Goal: Task Accomplishment & Management: Manage account settings

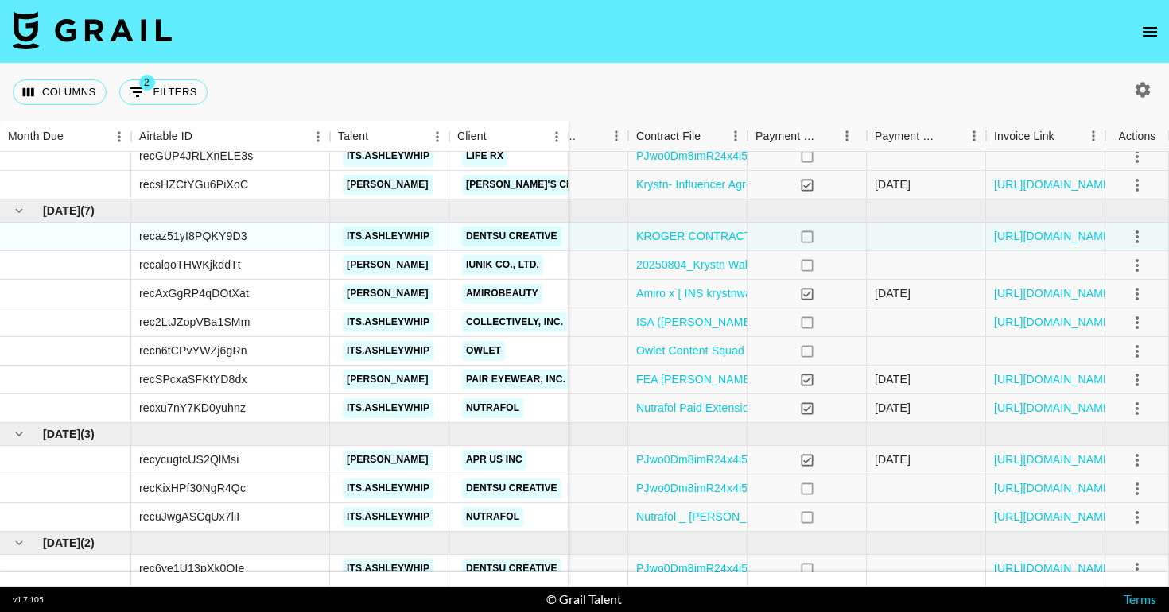
scroll to position [207, 1670]
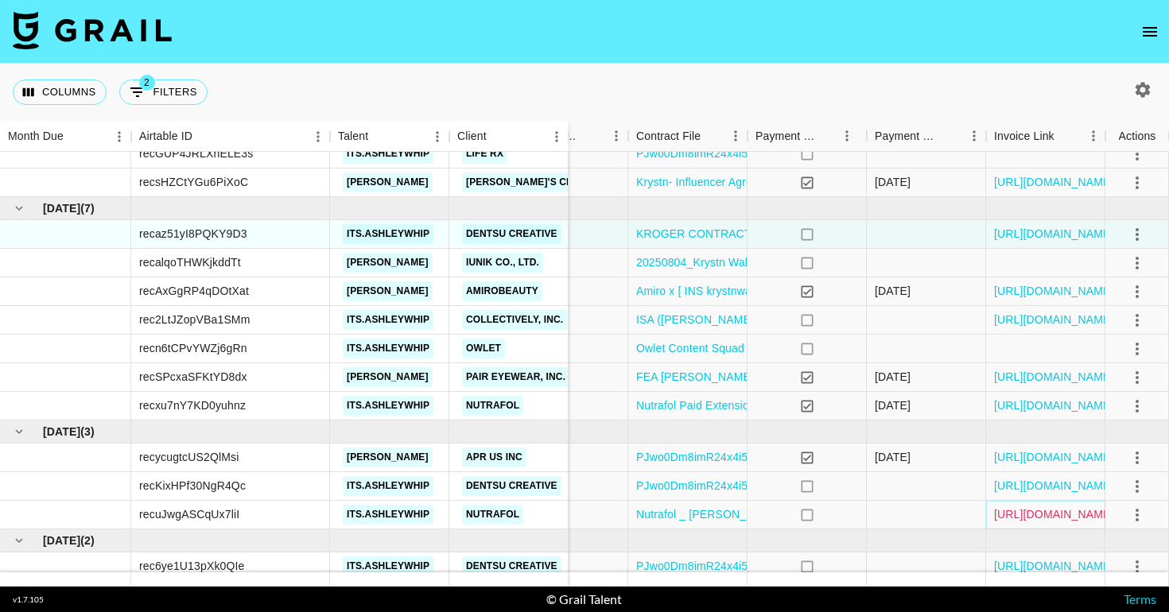
click at [1011, 513] on link "https://in.xero.com/ukh5nWLUPgstQWRHXx1HXPfVMQPp7Hw5tmYHjYSz" at bounding box center [1054, 515] width 120 height 16
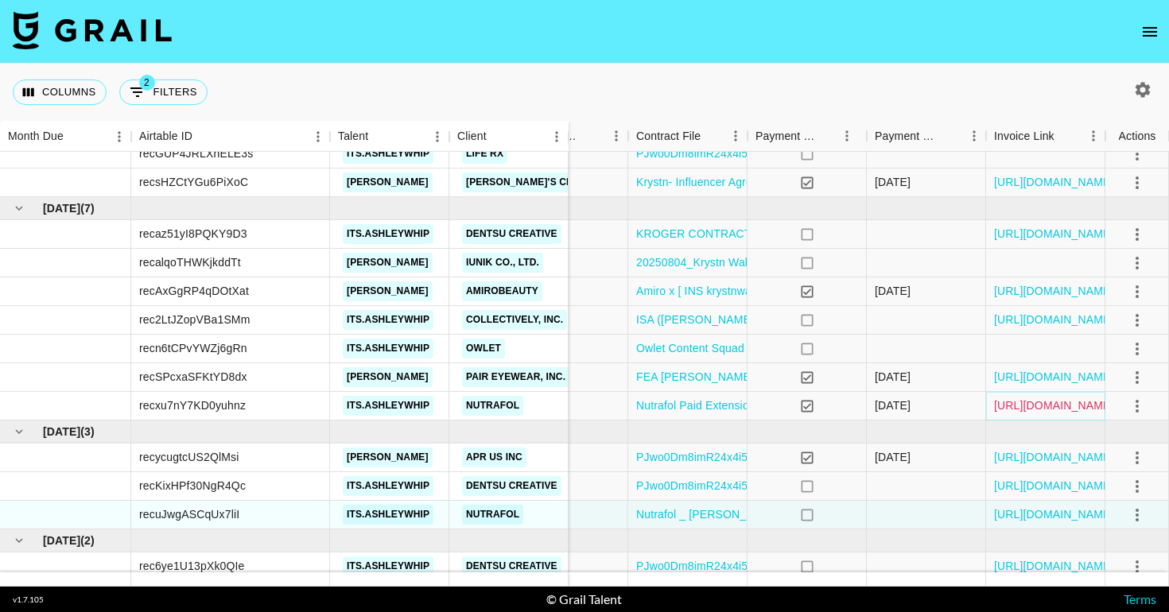
click at [1033, 407] on link "https://in.xero.com/Ades3GX3TfD8oUb0fKPArWOeCDuUxa4PmFVXFFV1" at bounding box center [1054, 406] width 120 height 16
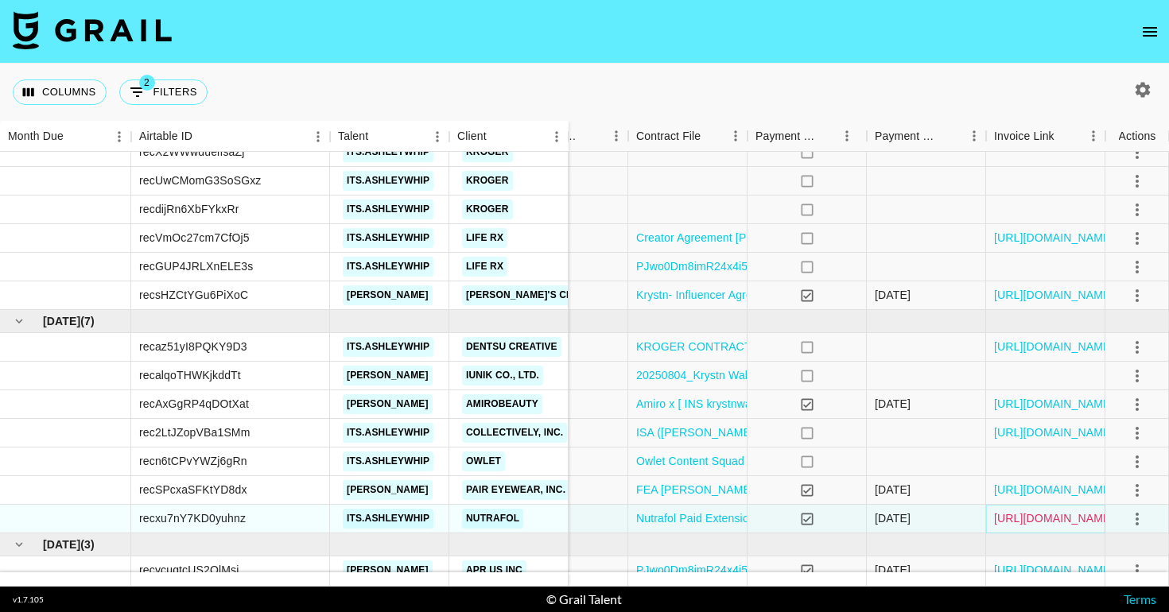
scroll to position [232, 1670]
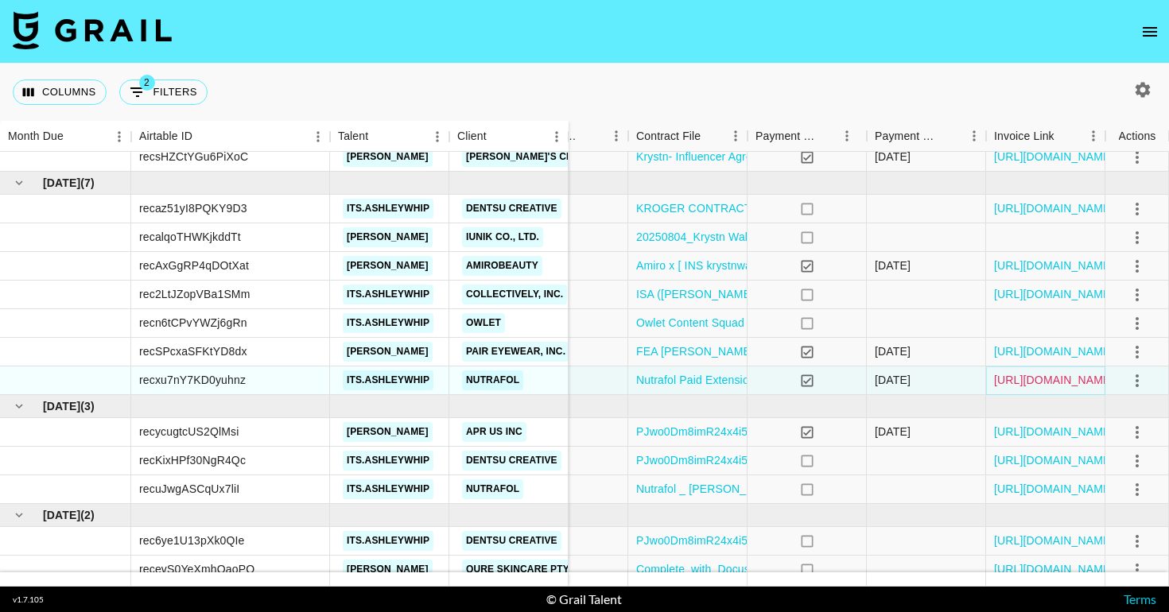
click at [1030, 381] on link "https://in.xero.com/Ades3GX3TfD8oUb0fKPArWOeCDuUxa4PmFVXFFV1" at bounding box center [1054, 380] width 120 height 16
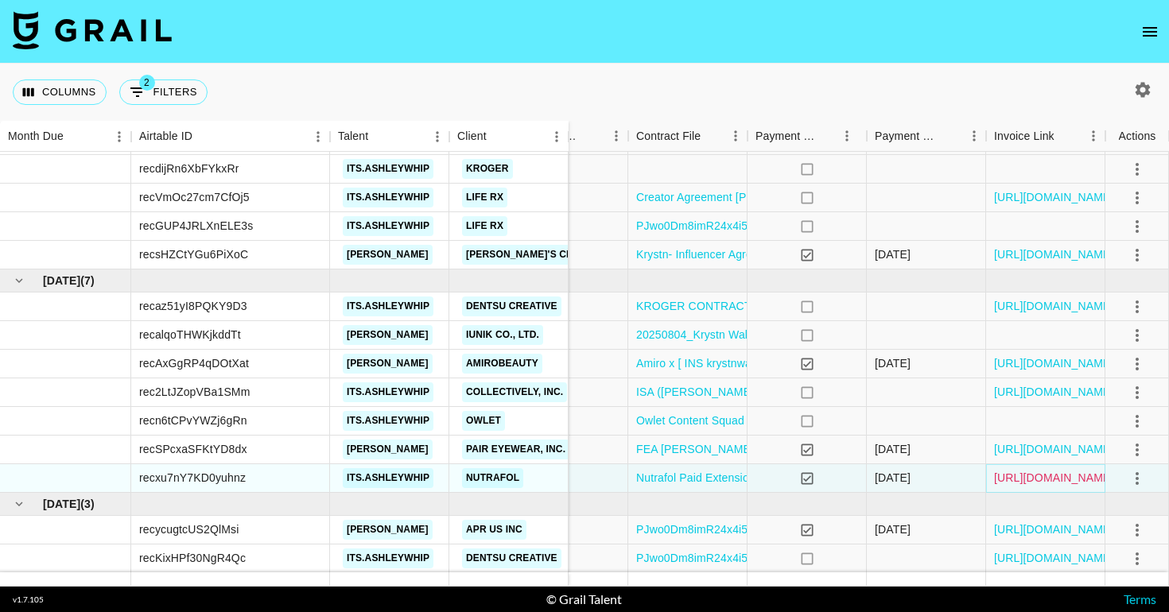
scroll to position [91, 1670]
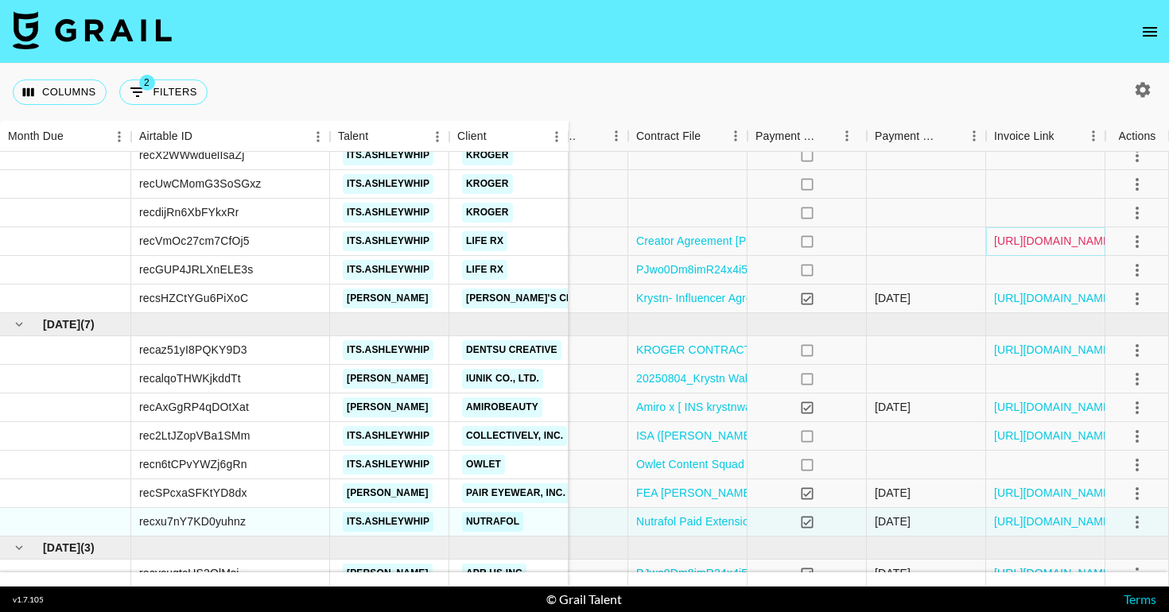
click at [1050, 235] on link "https://in.xero.com/AU2sUyw1rbVWs5RHXCs0uCUvcL6sZzSx35SJObdr" at bounding box center [1054, 241] width 120 height 16
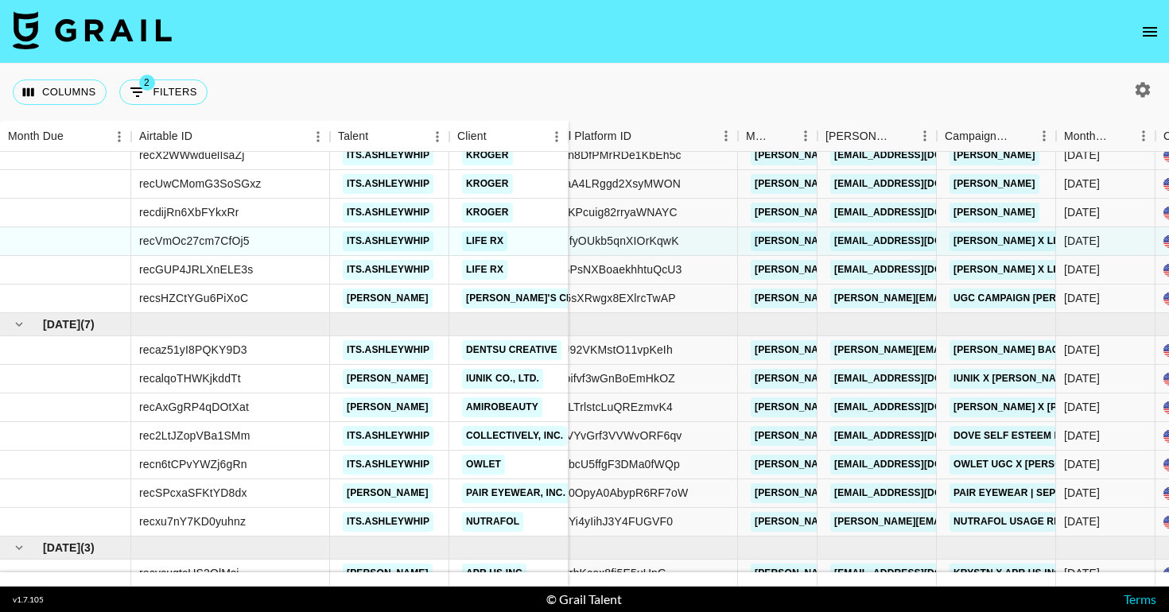
scroll to position [91, 0]
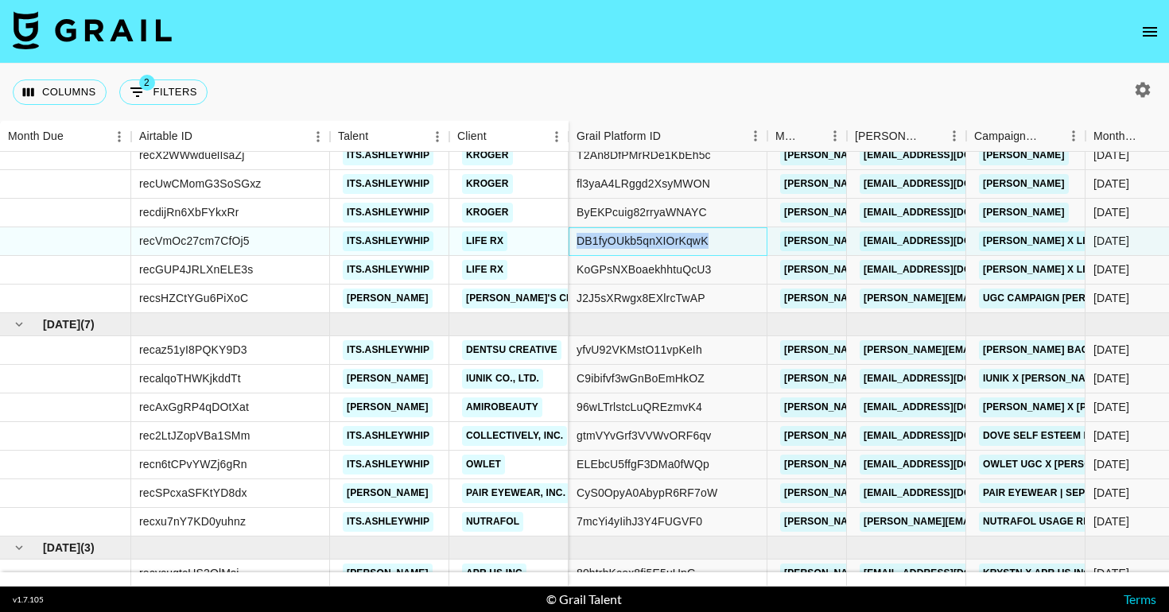
copy div "DB1fyOUkb5qnXIOrKqwK"
drag, startPoint x: 721, startPoint y: 243, endPoint x: 576, endPoint y: 240, distance: 145.6
click at [575, 240] on div "DB1fyOUkb5qnXIOrKqwK" at bounding box center [668, 241] width 199 height 29
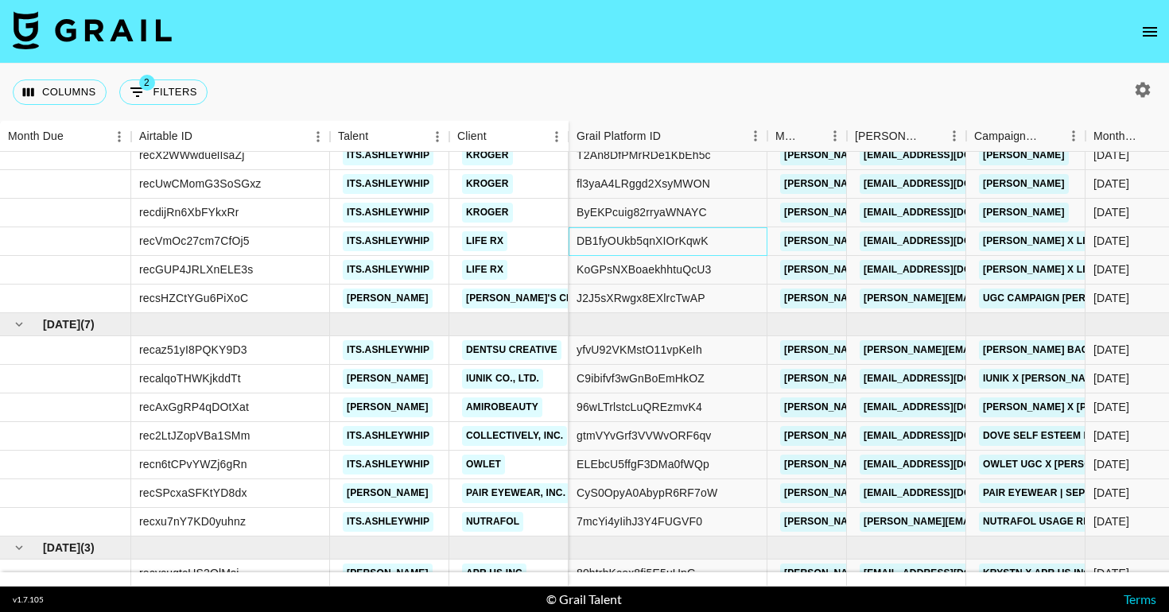
click at [721, 239] on div "DB1fyOUkb5qnXIOrKqwK" at bounding box center [668, 241] width 199 height 29
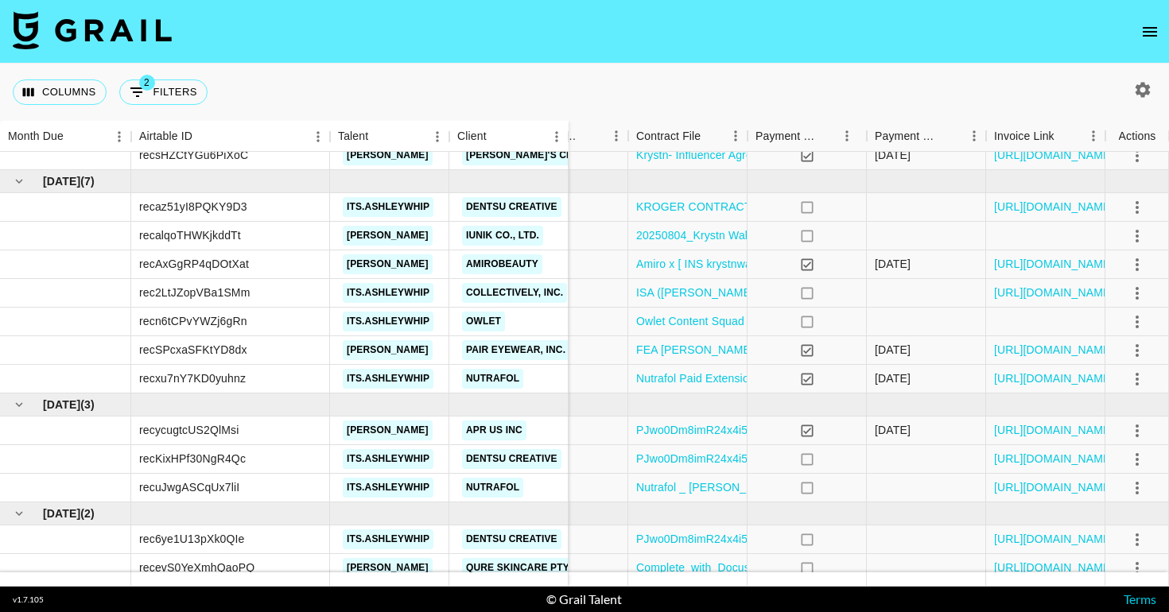
scroll to position [244, 1670]
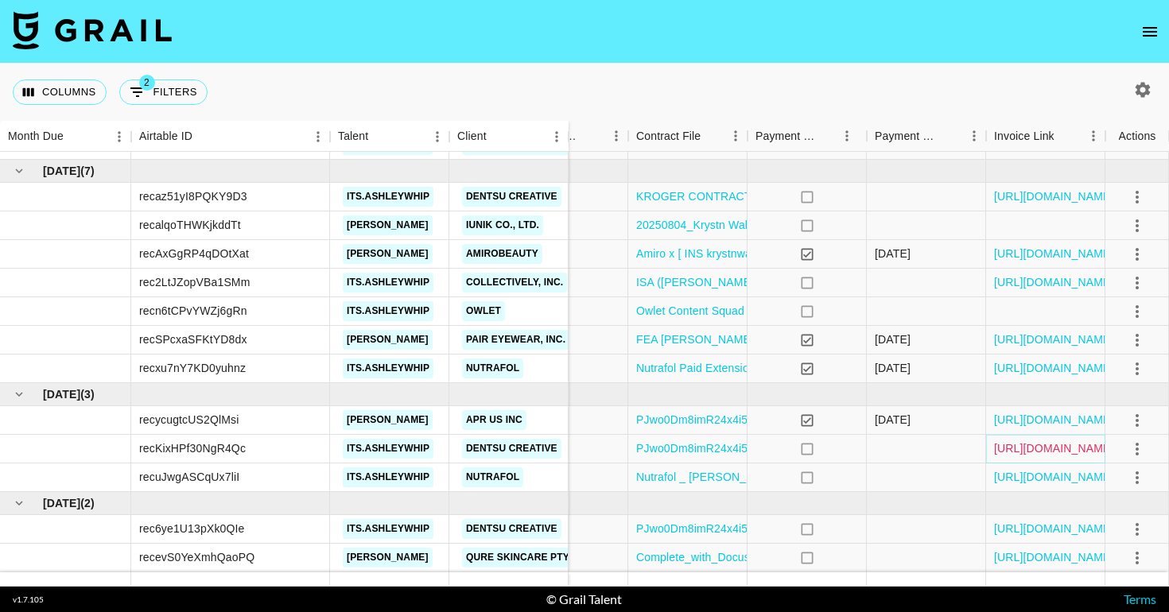
click at [1006, 445] on link "[URL][DOMAIN_NAME]" at bounding box center [1054, 449] width 120 height 16
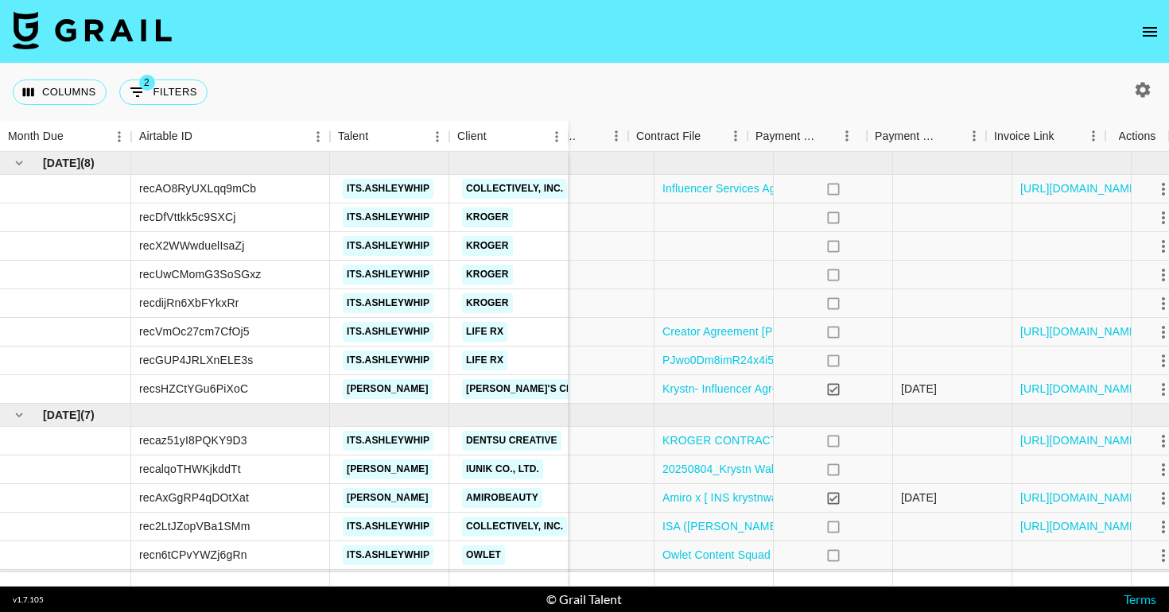
scroll to position [0, 1670]
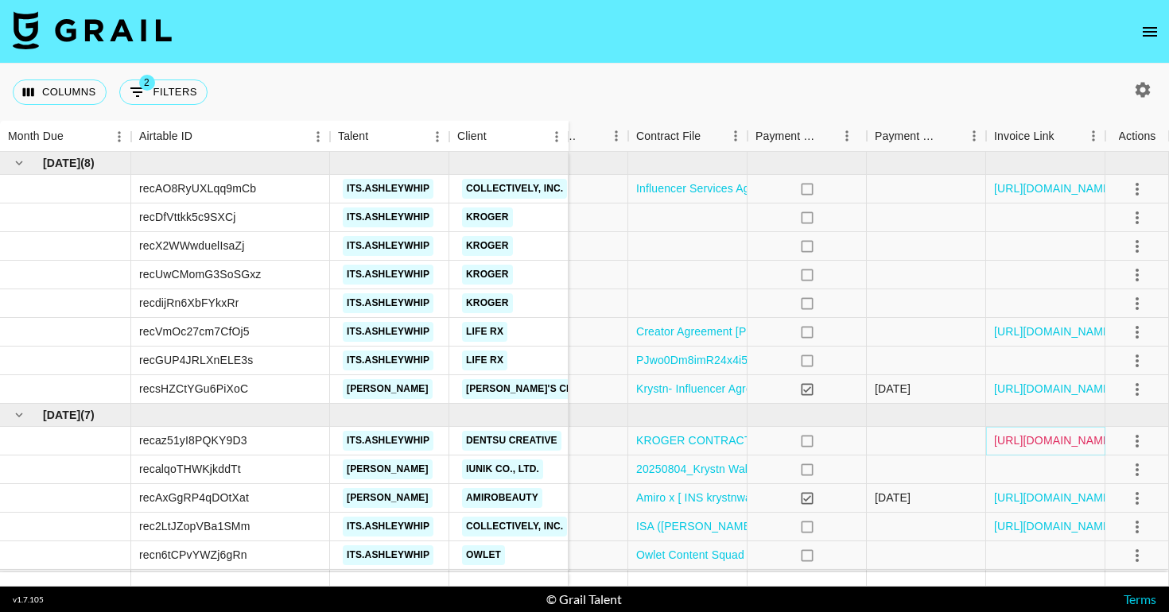
click at [1020, 436] on link "[URL][DOMAIN_NAME]" at bounding box center [1054, 441] width 120 height 16
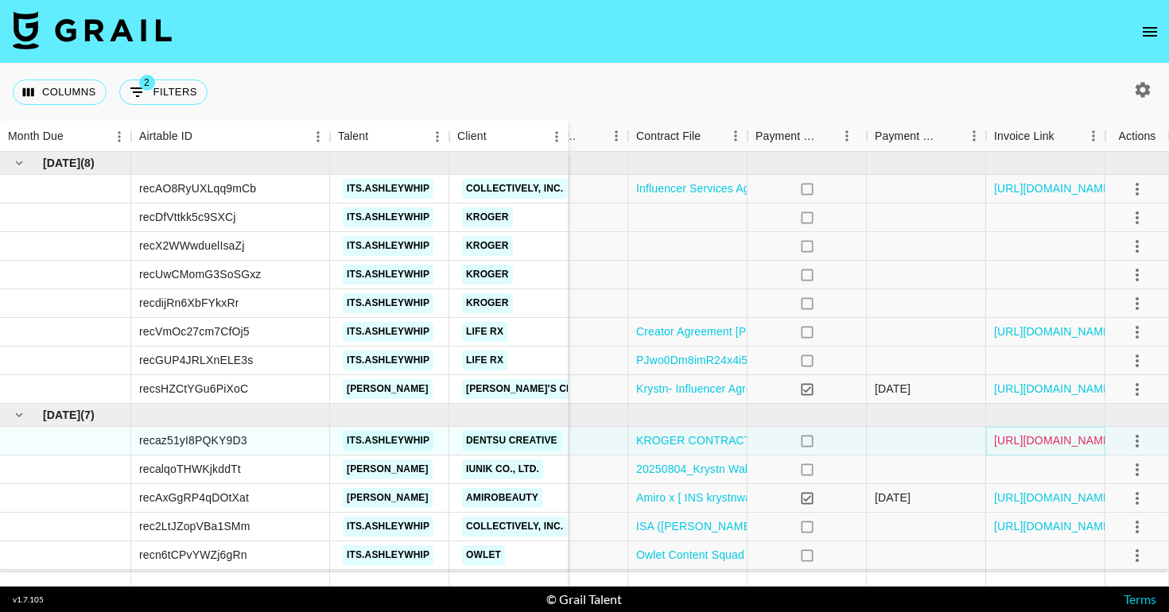
scroll to position [244, 1670]
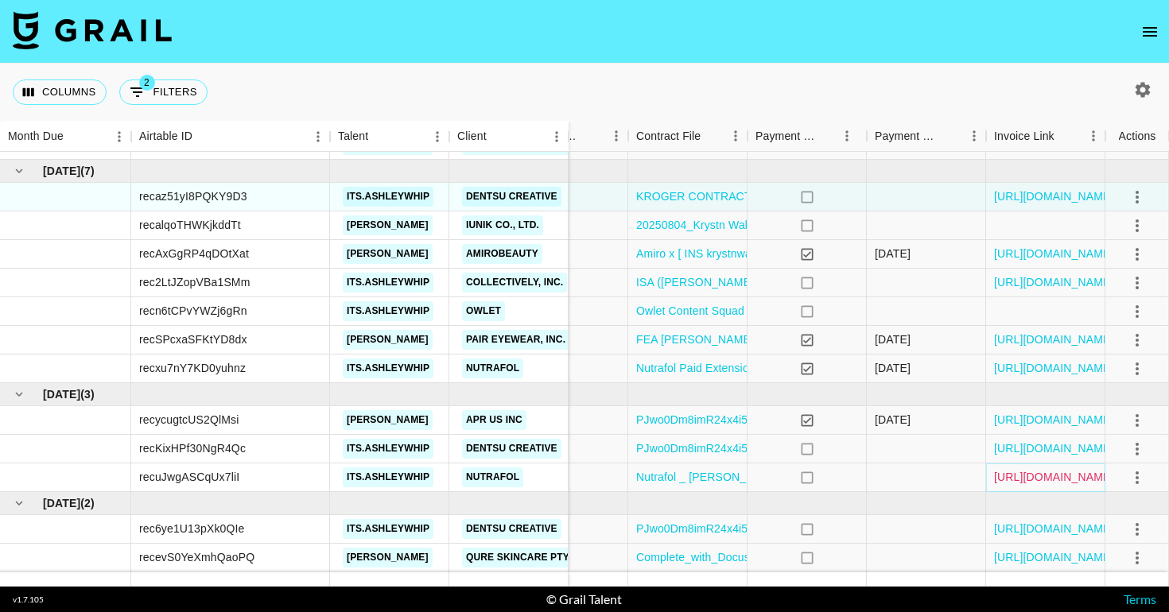
click at [1008, 477] on link "[URL][DOMAIN_NAME]" at bounding box center [1054, 477] width 120 height 16
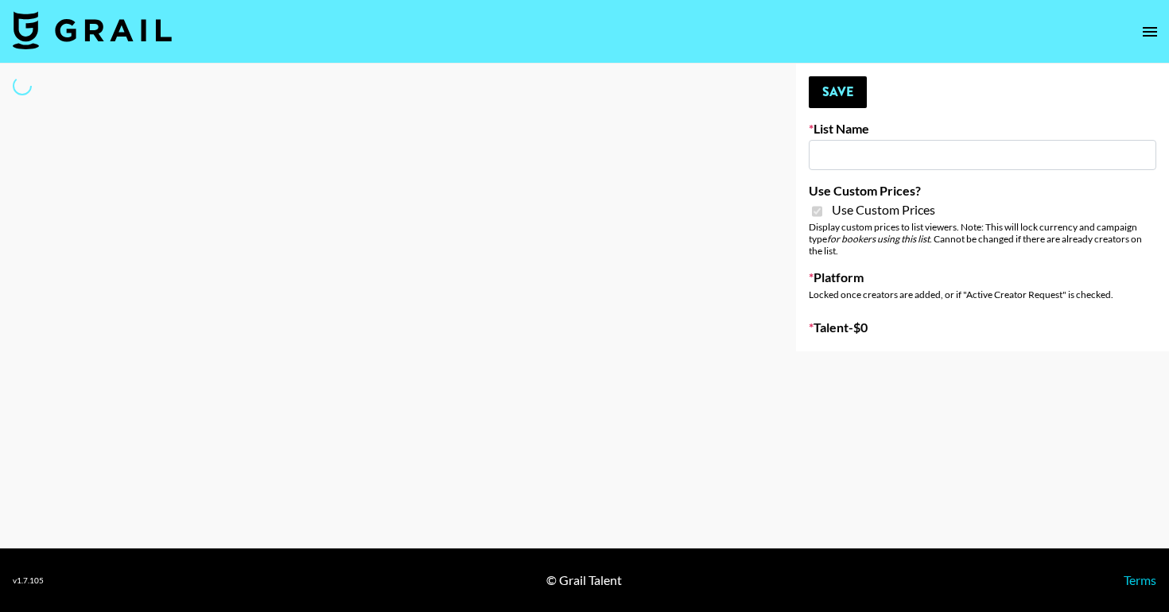
type input "**Noschinko UGC**"
checkbox input "true"
select select "Brand"
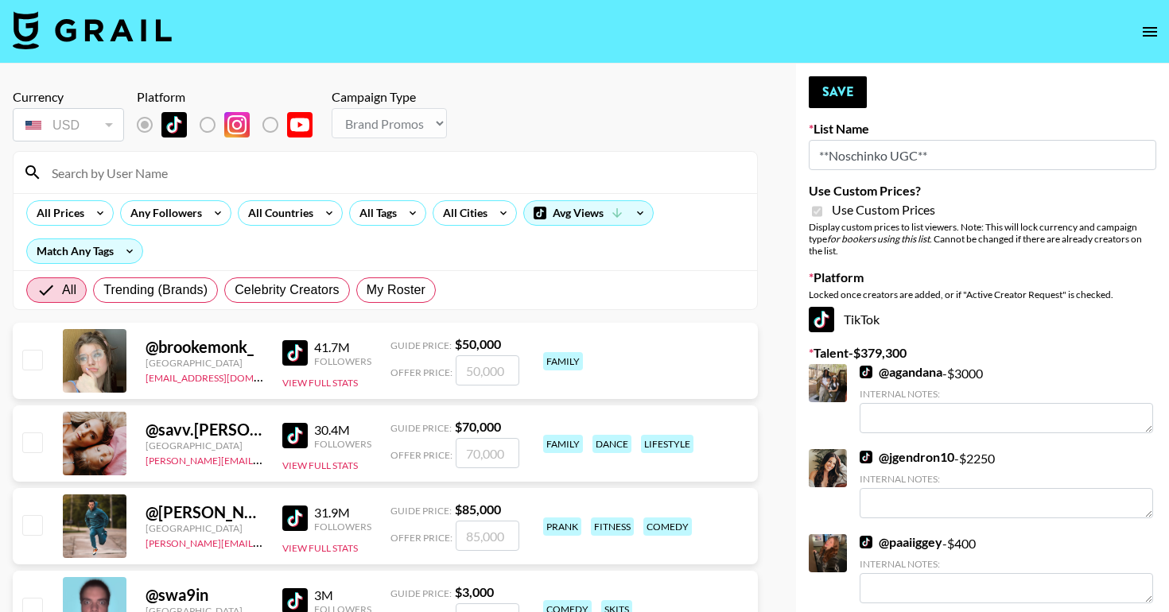
click at [403, 167] on input at bounding box center [394, 172] width 705 height 25
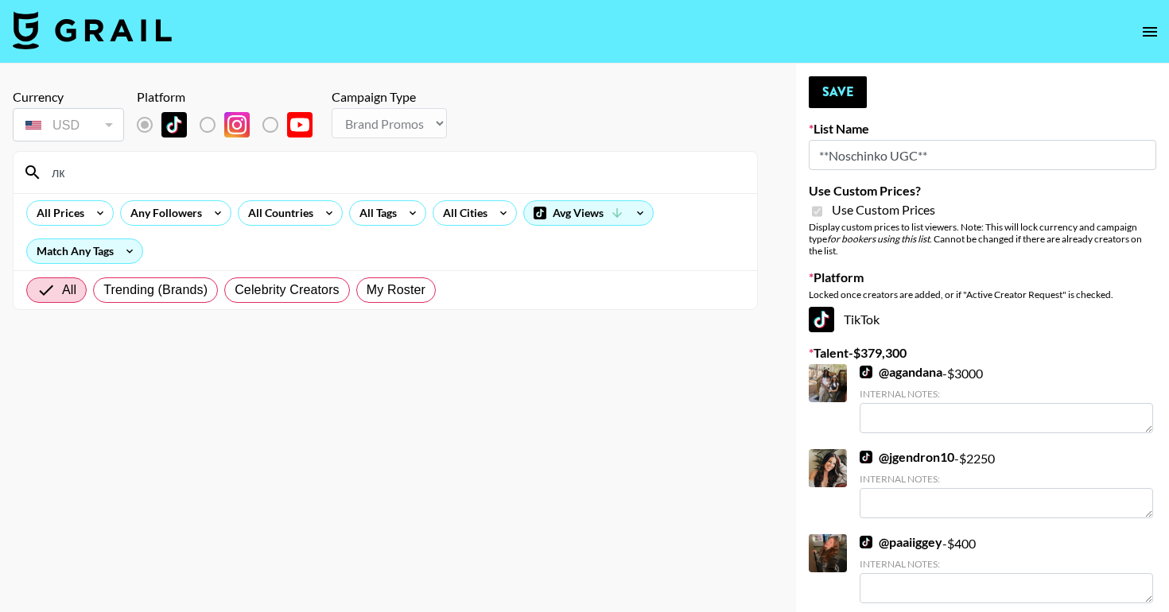
type input "л"
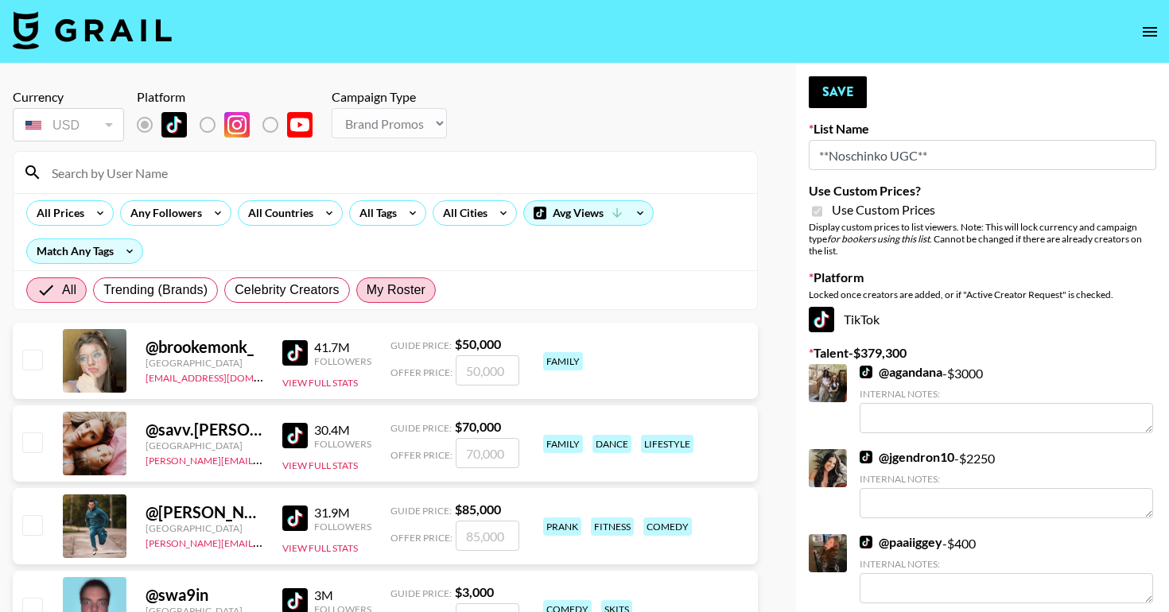
click at [395, 294] on span "My Roster" at bounding box center [396, 290] width 59 height 19
click at [367, 290] on input "My Roster" at bounding box center [367, 290] width 0 height 0
radio input "true"
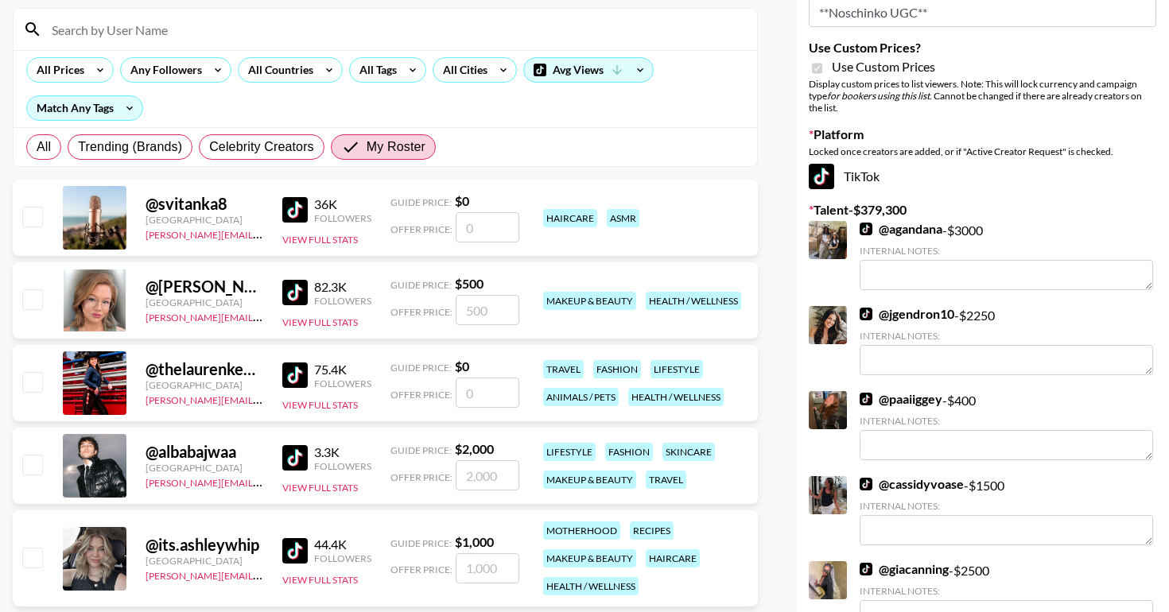
scroll to position [189, 0]
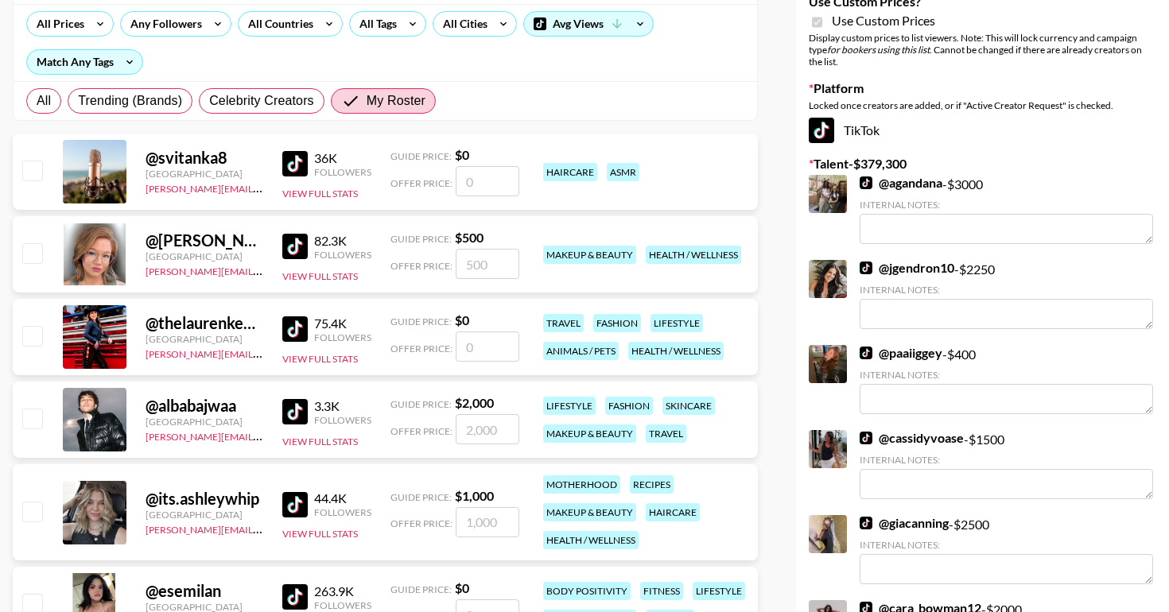
click at [35, 267] on div at bounding box center [31, 254] width 25 height 27
click at [35, 258] on input "checkbox" at bounding box center [31, 252] width 19 height 19
checkbox input "true"
type input "500"
click at [31, 319] on div "@ thelaurenkenzie United States yana.klimko@grail-talent.com 75.4K Followers Vi…" at bounding box center [385, 337] width 745 height 76
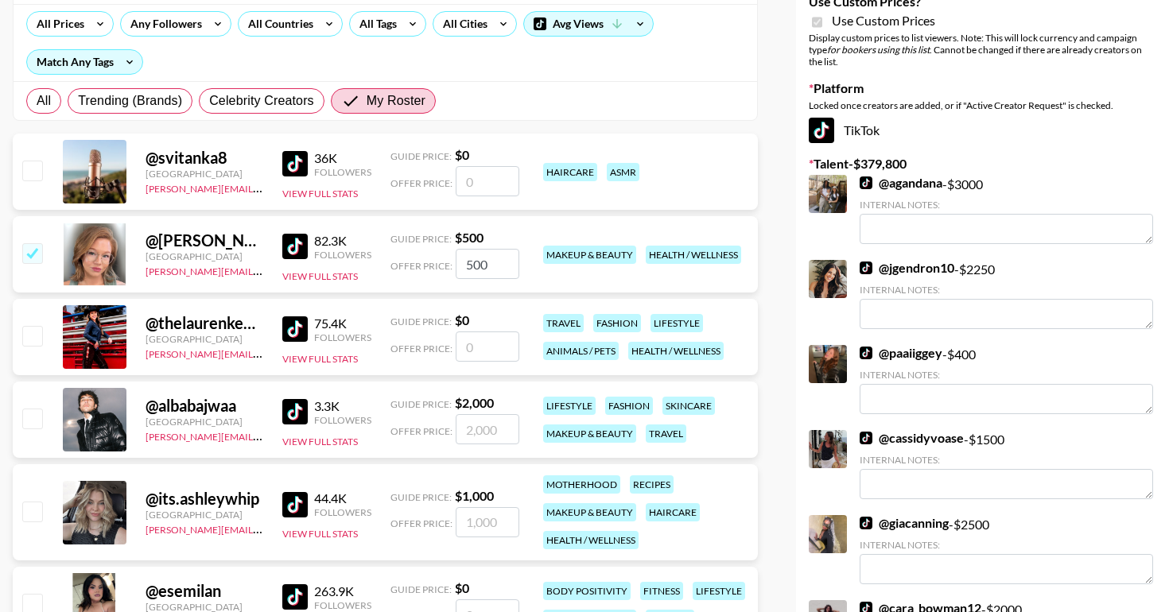
click at [33, 328] on input "checkbox" at bounding box center [31, 335] width 19 height 19
checkbox input "false"
click at [496, 245] on div "Guide Price: $ 500" at bounding box center [454, 238] width 129 height 16
click at [491, 262] on input "500" at bounding box center [488, 264] width 64 height 30
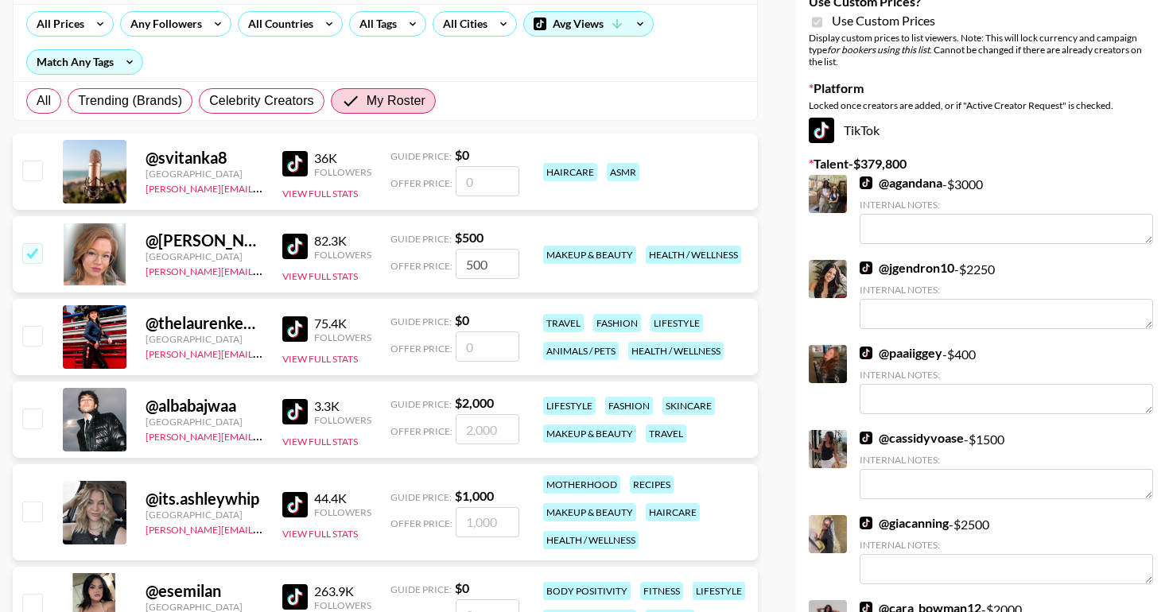
click at [491, 262] on input "500" at bounding box center [488, 264] width 64 height 30
type input "1500"
click at [30, 337] on input "checkbox" at bounding box center [31, 335] width 19 height 19
checkbox input "false"
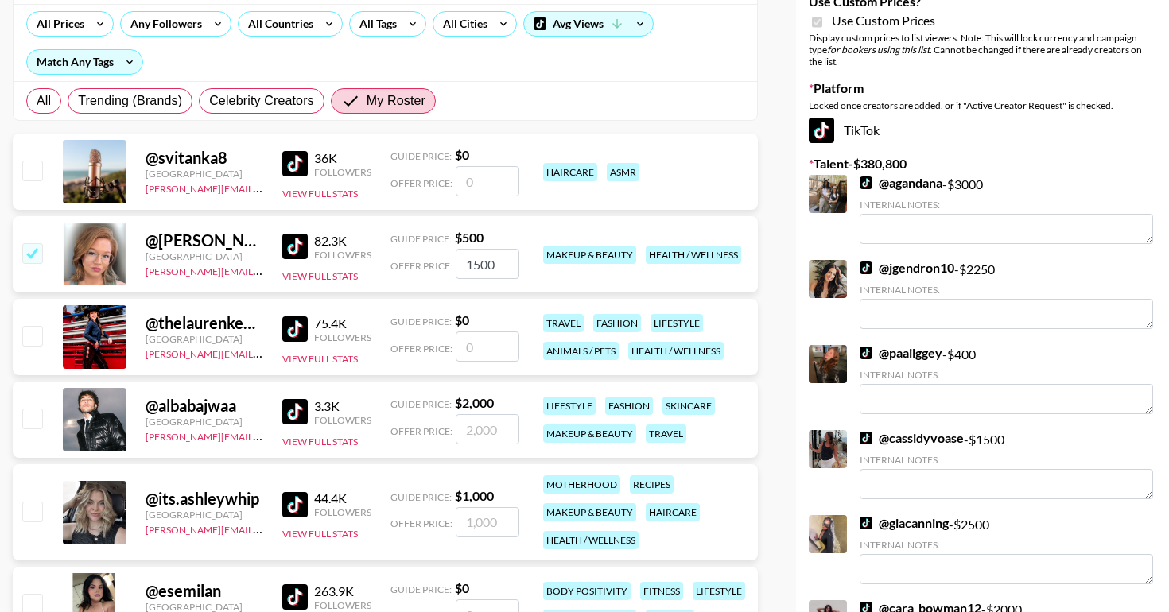
click at [461, 348] on input "number" at bounding box center [488, 347] width 64 height 30
type input "20"
checkbox input "true"
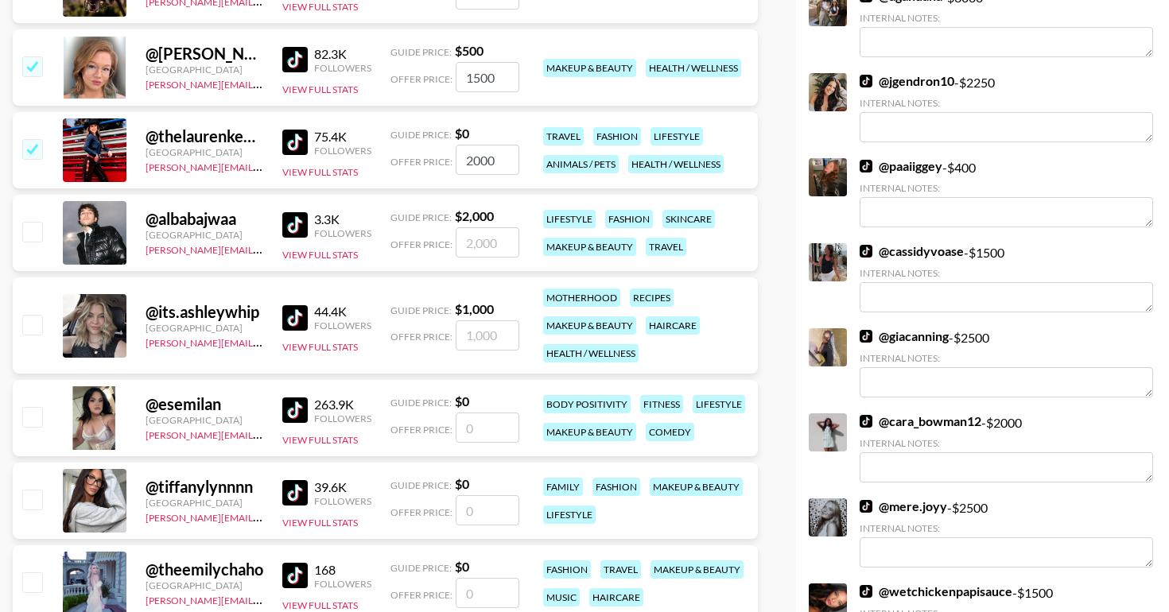
scroll to position [379, 0]
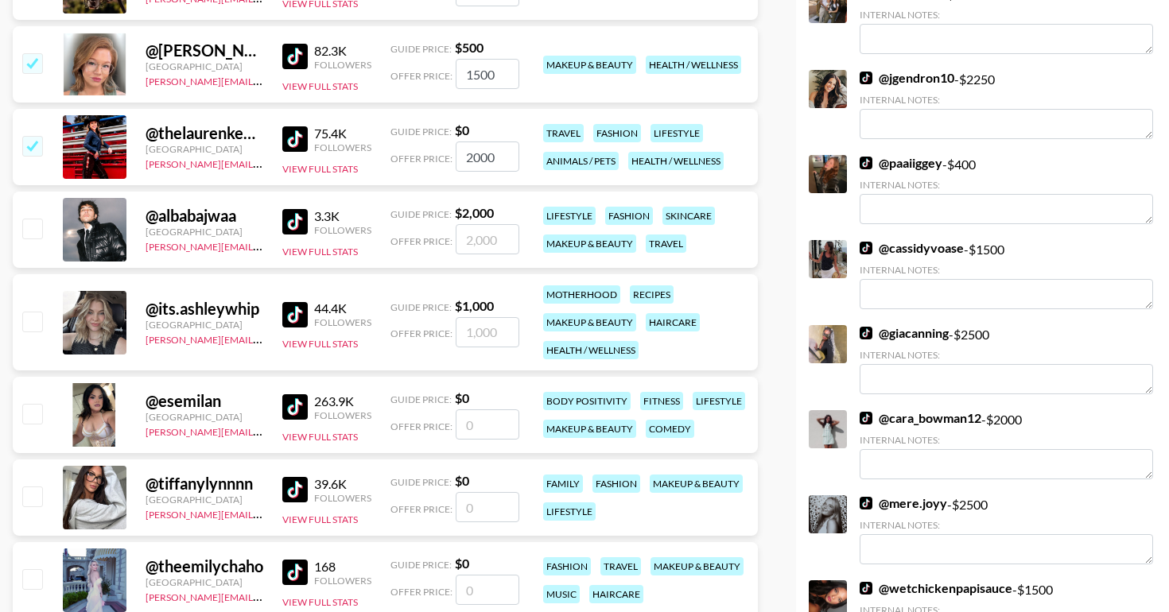
type input "2000"
click at [37, 321] on input "checkbox" at bounding box center [31, 321] width 19 height 19
checkbox input "true"
click at [502, 340] on input "1000" at bounding box center [488, 332] width 64 height 30
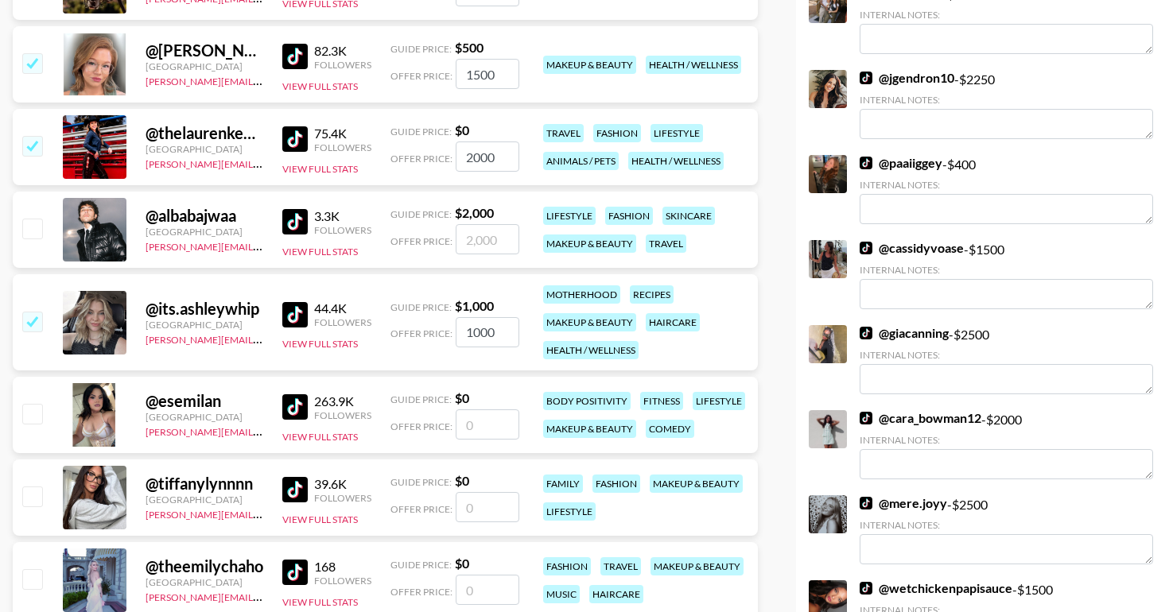
click at [491, 336] on input "1000" at bounding box center [488, 332] width 64 height 30
click at [491, 335] on input "1000" at bounding box center [488, 332] width 64 height 30
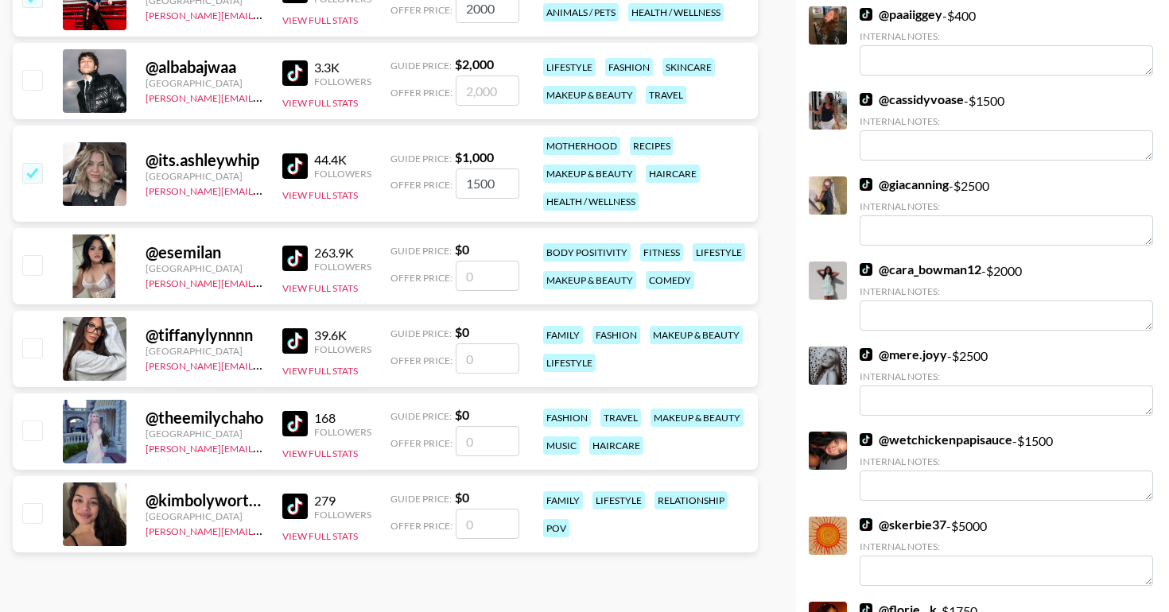
scroll to position [529, 0]
type input "1500"
click at [37, 262] on input "checkbox" at bounding box center [31, 263] width 19 height 19
click at [475, 279] on input "number" at bounding box center [488, 275] width 64 height 30
checkbox input "true"
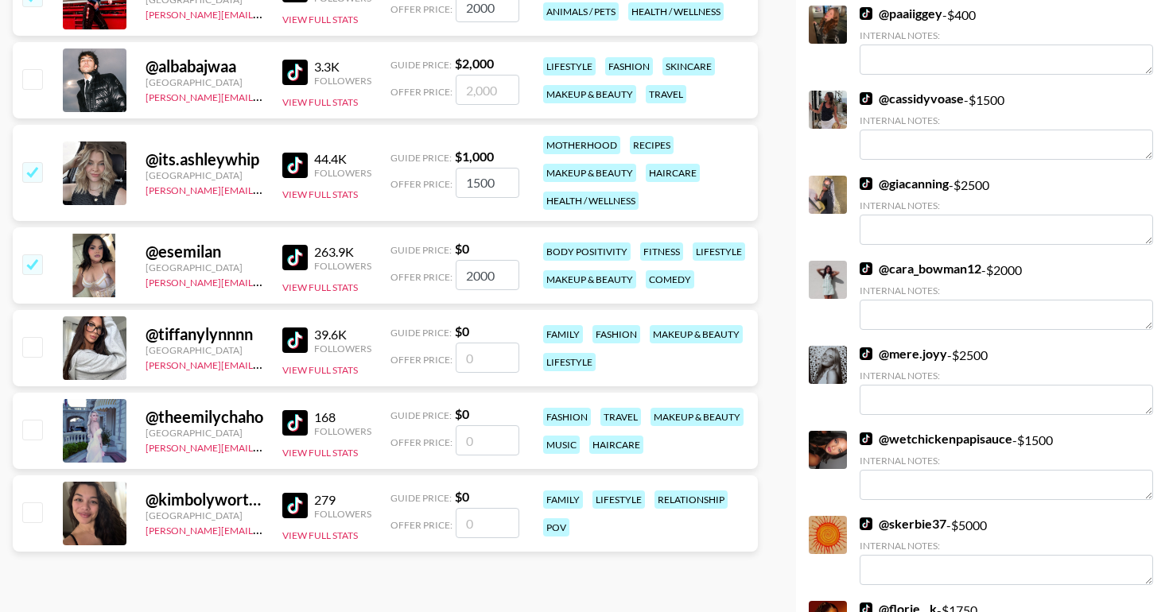
type input "2000"
click at [36, 527] on div "@ kimbolyworthing Canada yana.klimko@grail-talent.com 279 Followers View Full S…" at bounding box center [385, 514] width 745 height 76
click at [33, 516] on input "checkbox" at bounding box center [31, 512] width 19 height 19
click at [470, 516] on input "number" at bounding box center [488, 523] width 64 height 30
checkbox input "true"
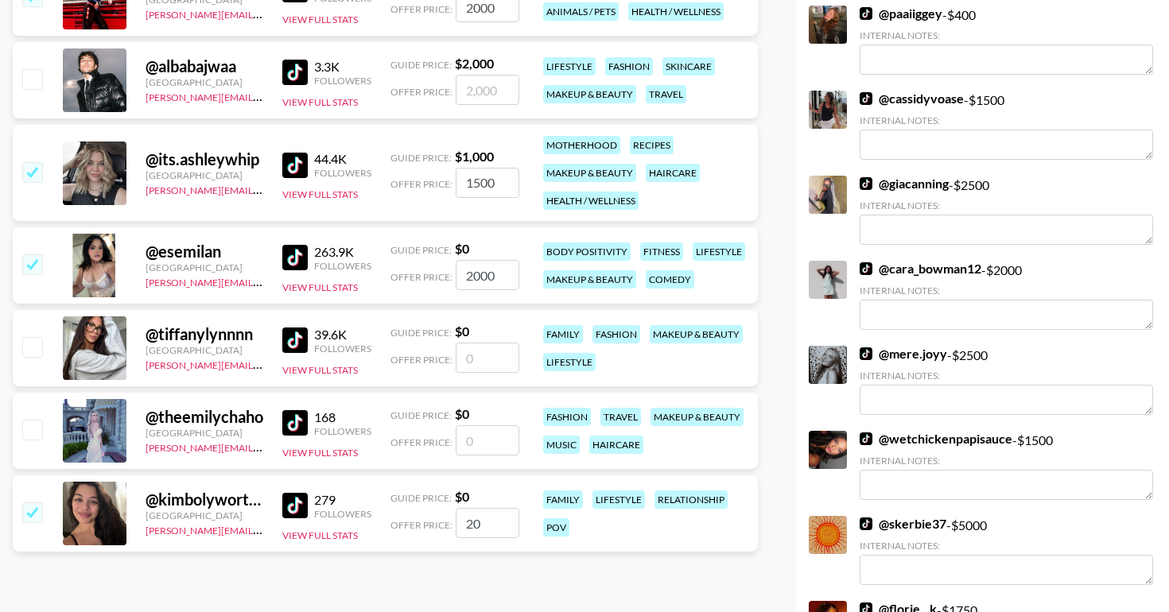
type input "2"
checkbox input "true"
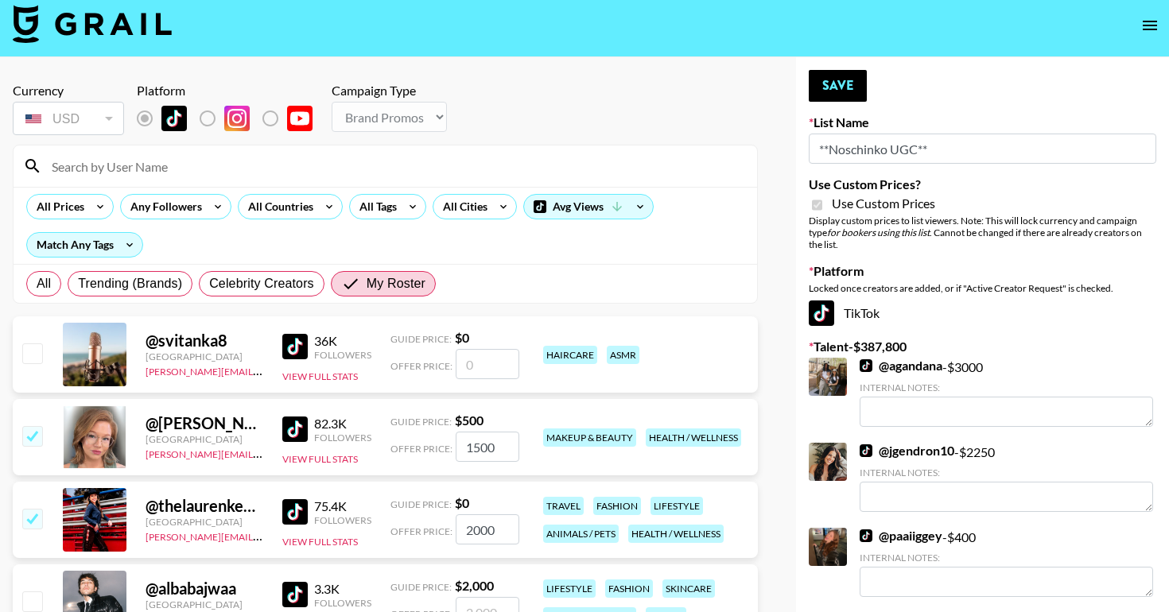
scroll to position [0, 0]
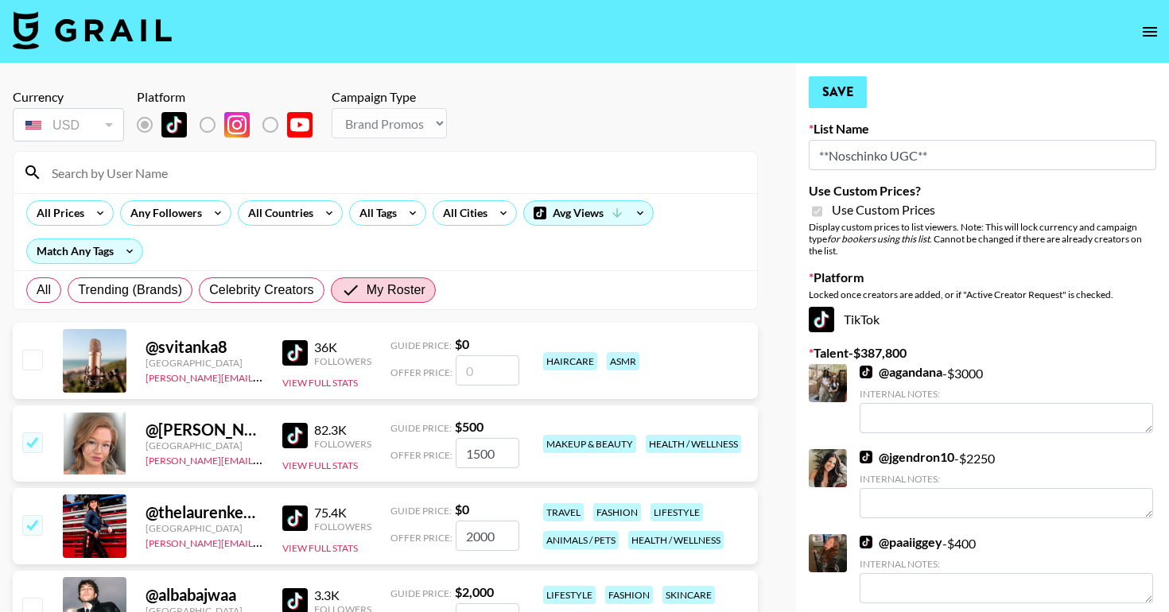
type input "1500"
click at [831, 90] on button "Save" at bounding box center [838, 92] width 58 height 32
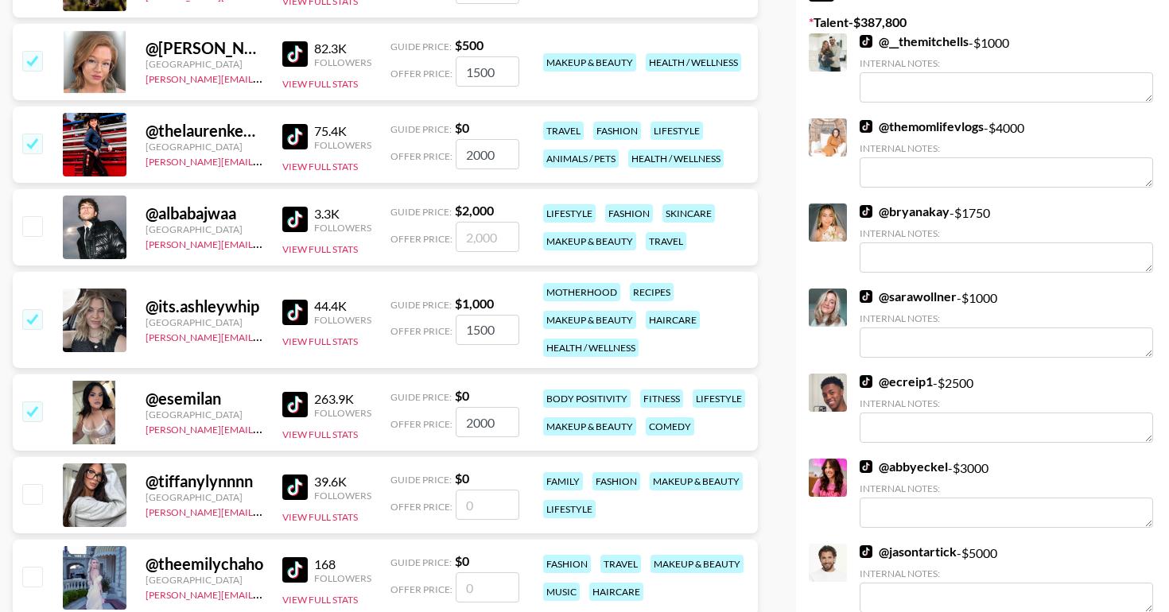
scroll to position [12031, 0]
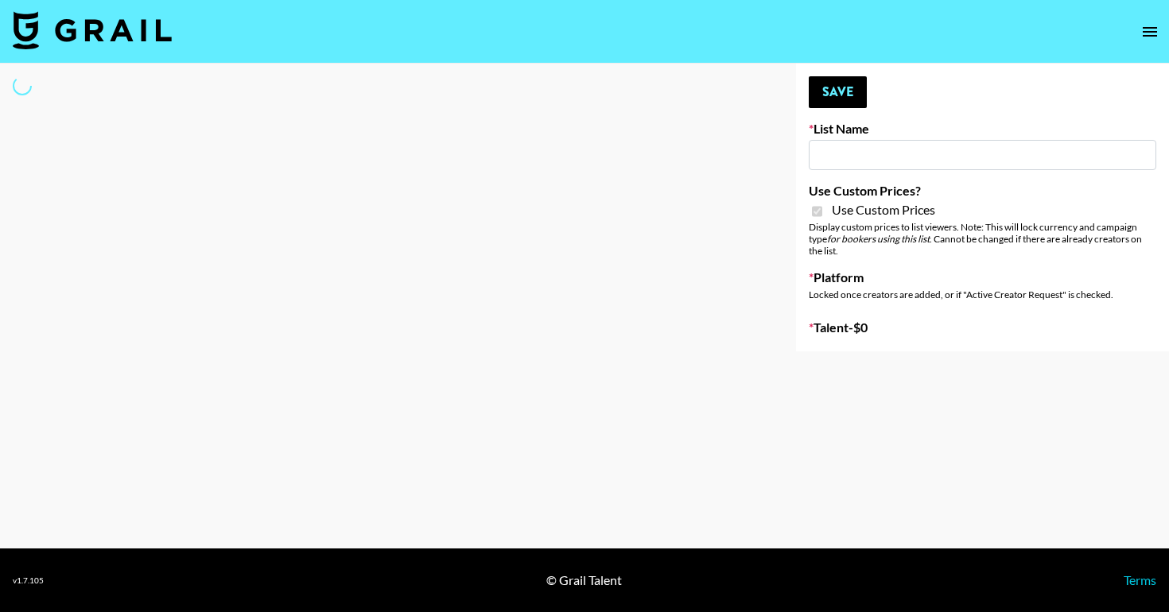
type input "Devon+Lang"
checkbox input "true"
select select "Song"
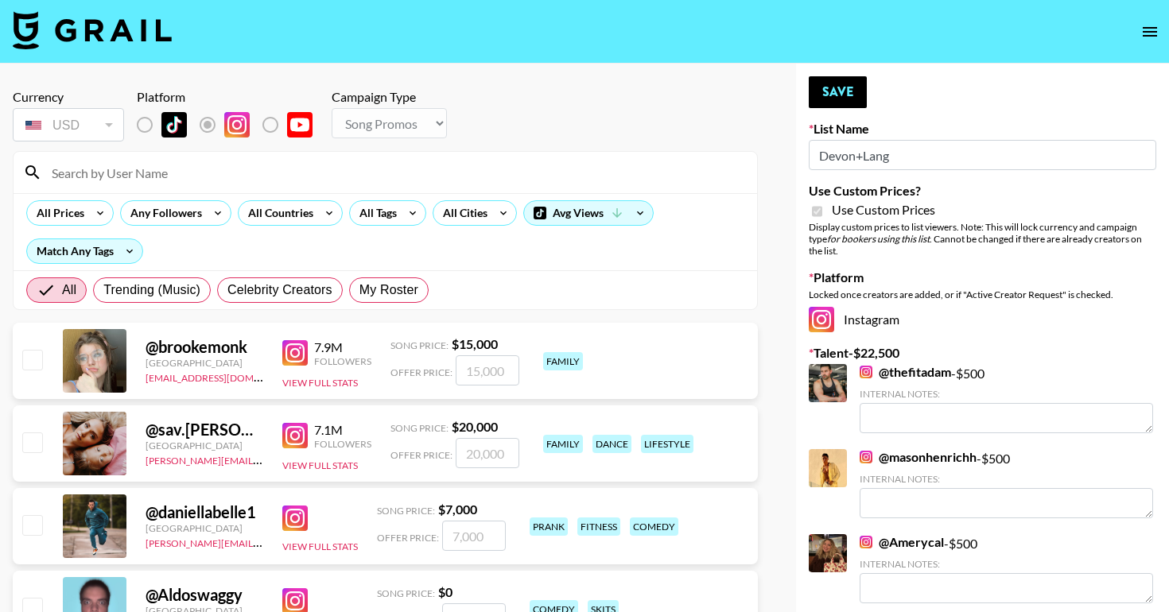
click at [150, 166] on input at bounding box center [394, 172] width 705 height 25
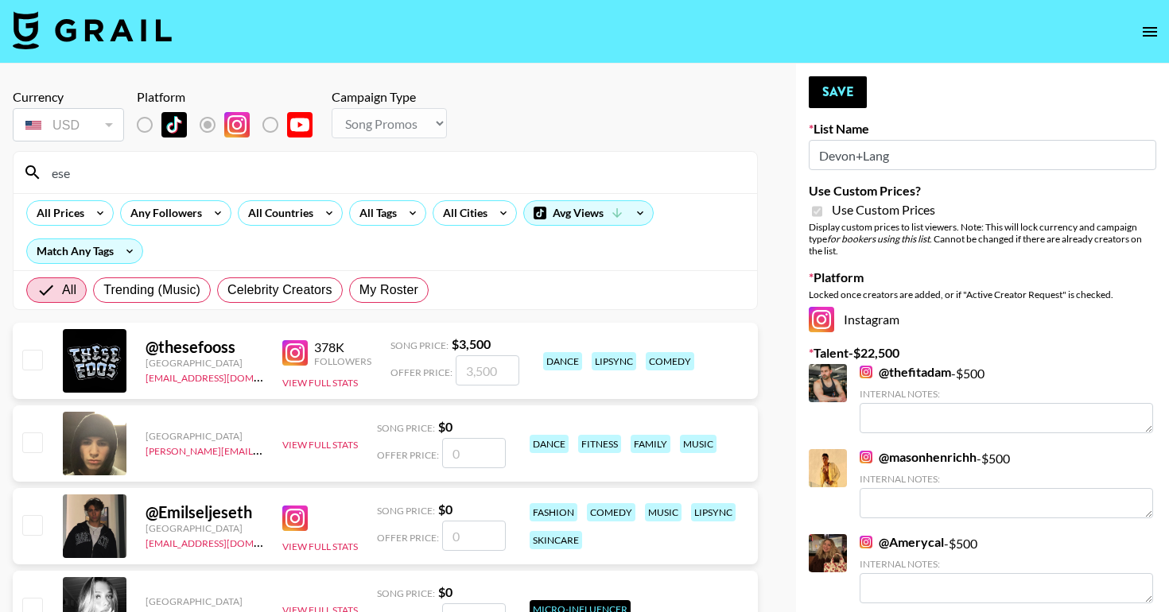
type input "ese"
click at [410, 274] on div "All Trending (Music) Celebrity Creators My Roster" at bounding box center [227, 290] width 409 height 38
click at [410, 288] on span "My Roster" at bounding box center [388, 290] width 59 height 19
click at [359, 290] on input "My Roster" at bounding box center [359, 290] width 0 height 0
radio input "true"
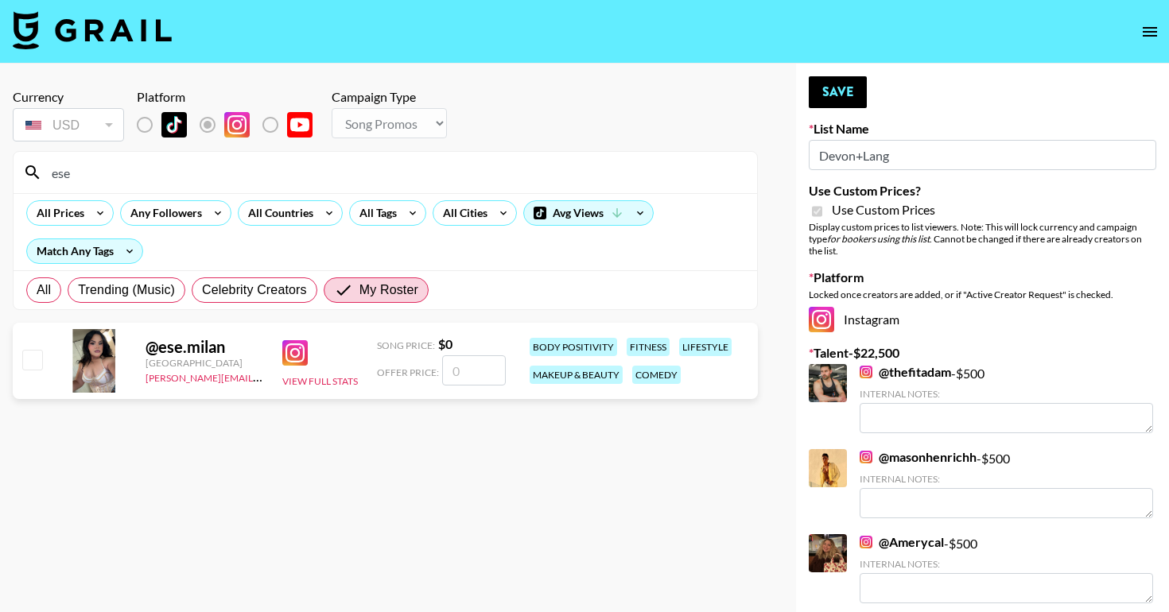
click at [33, 361] on input "checkbox" at bounding box center [31, 359] width 19 height 19
click at [37, 357] on input "checkbox" at bounding box center [31, 359] width 19 height 19
checkbox input "false"
click at [470, 379] on input "number" at bounding box center [474, 371] width 64 height 30
type input "5"
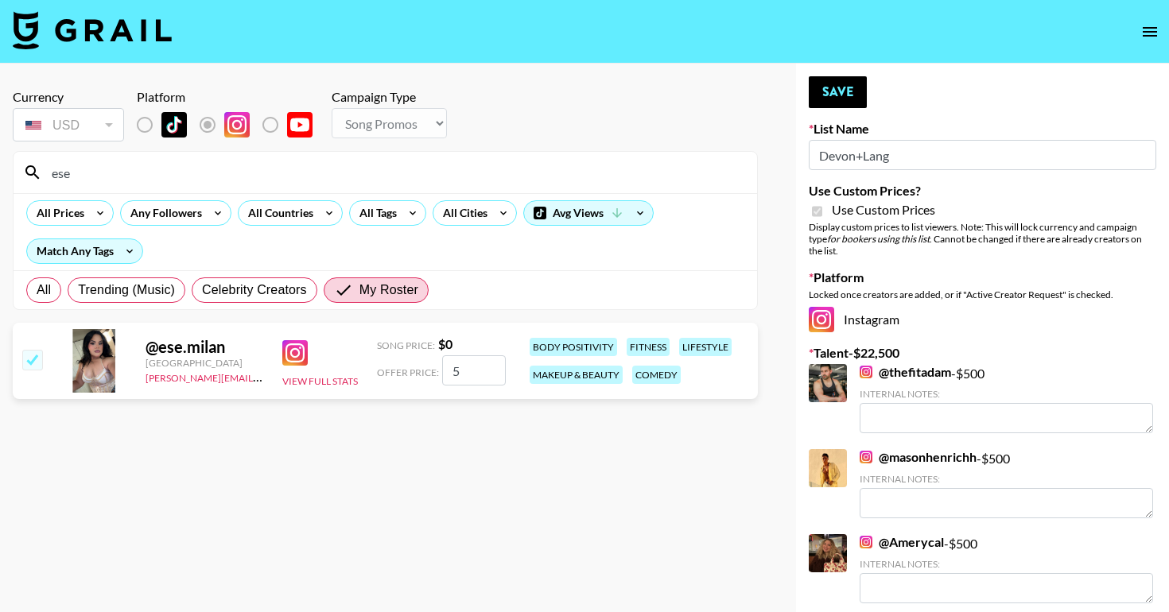
checkbox input "true"
type input "500"
click at [837, 95] on button "Save" at bounding box center [838, 92] width 58 height 32
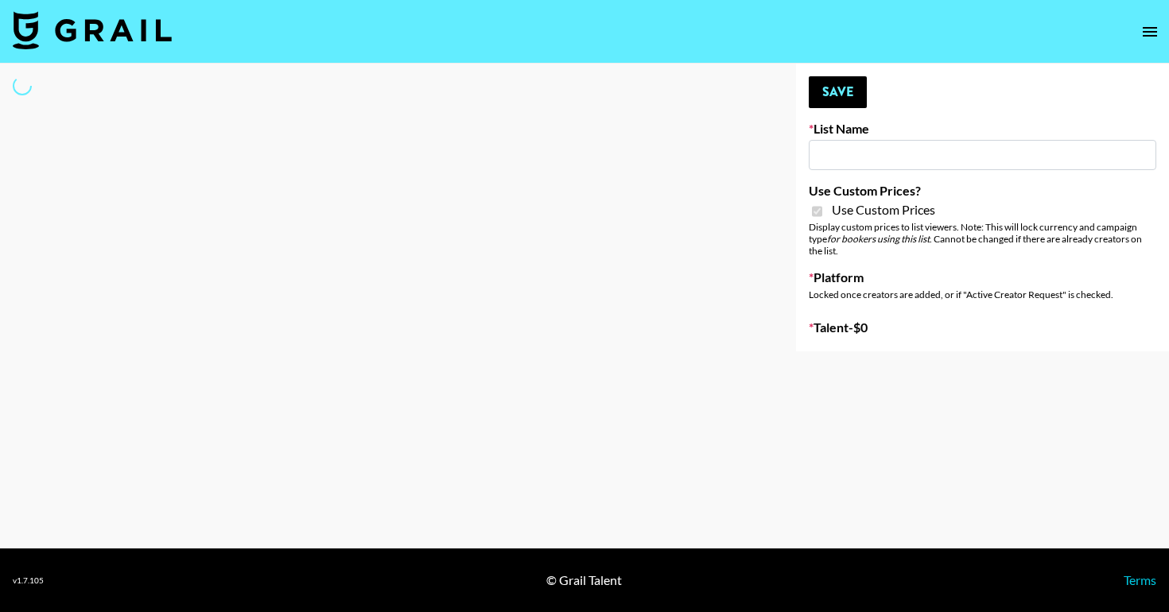
type input "Hetras"
checkbox input "true"
select select "Brand"
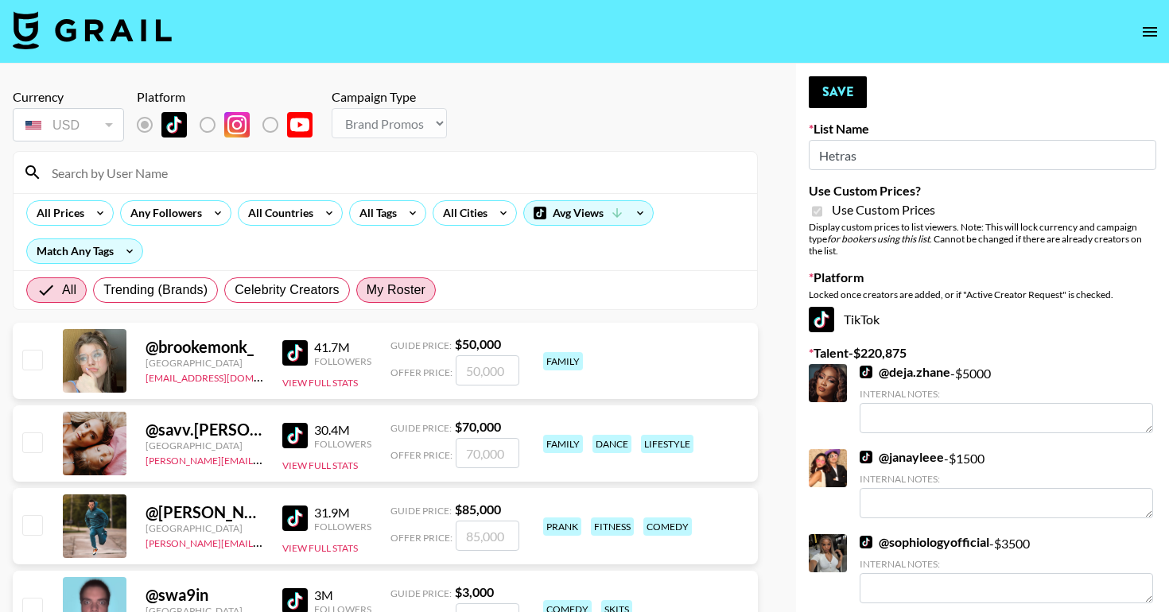
click at [407, 289] on span "My Roster" at bounding box center [396, 290] width 59 height 19
click at [367, 290] on input "My Roster" at bounding box center [367, 290] width 0 height 0
radio input "true"
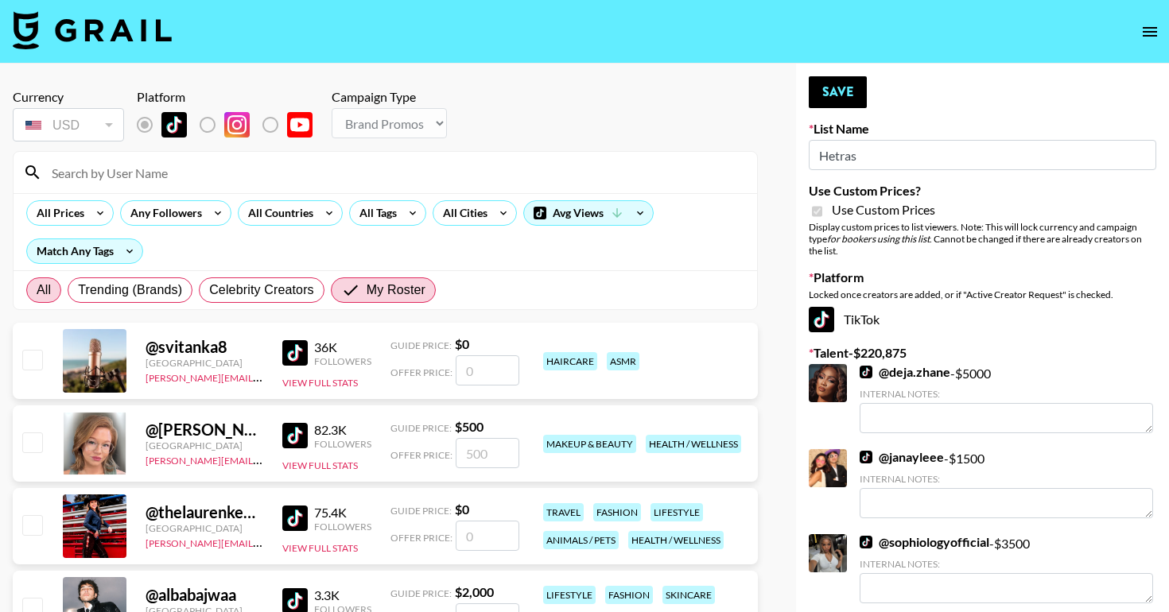
click at [52, 286] on label "All" at bounding box center [43, 290] width 35 height 25
click at [37, 290] on input "All" at bounding box center [37, 290] width 0 height 0
radio input "true"
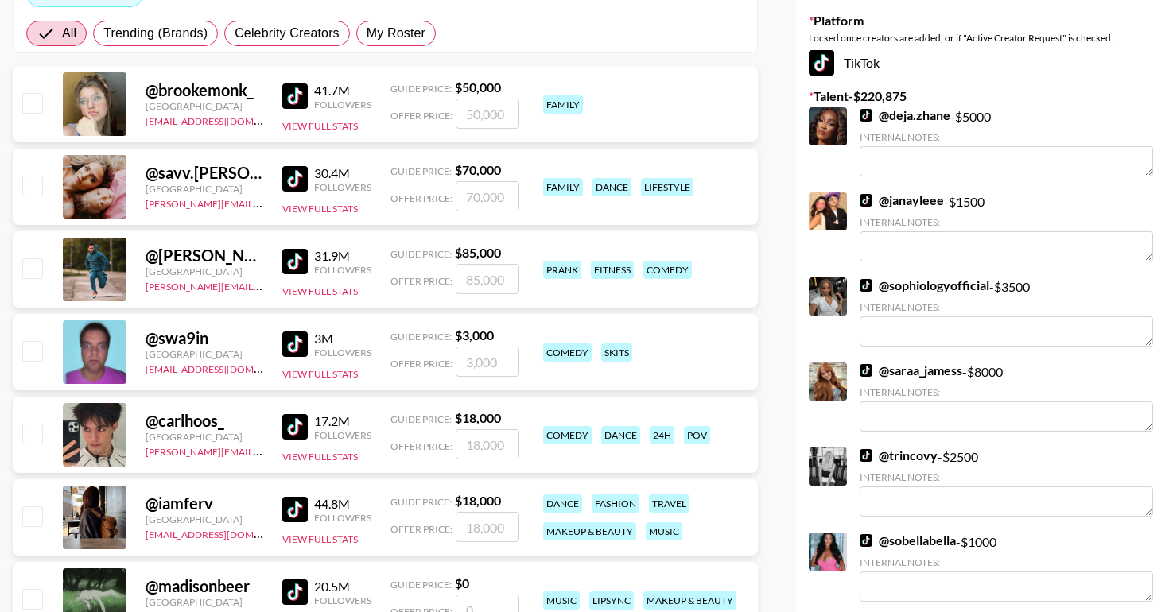
scroll to position [260, 0]
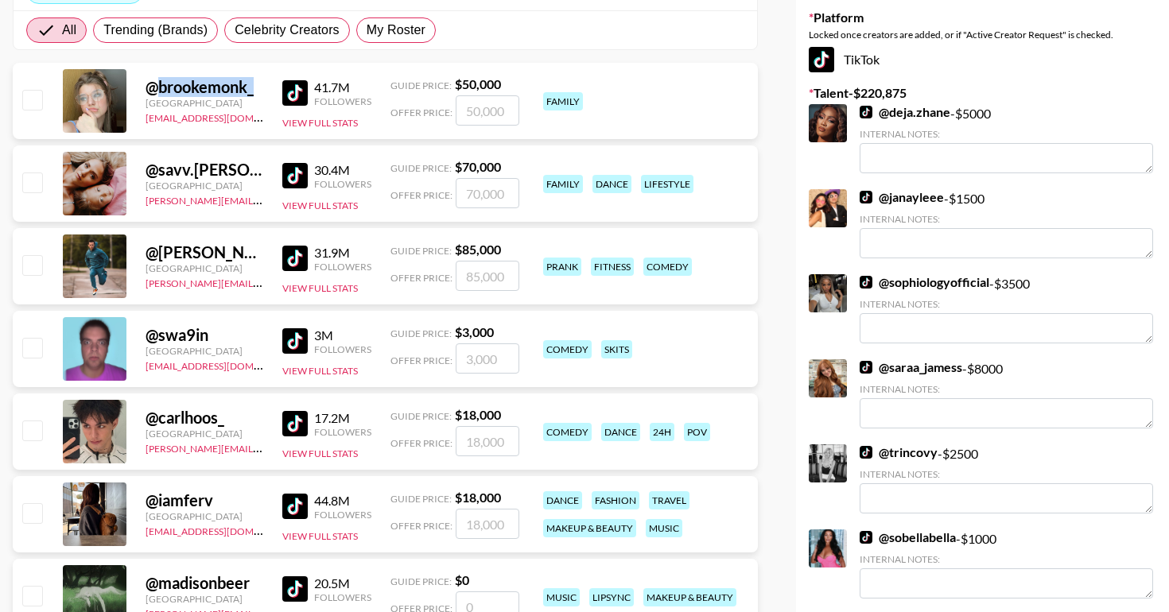
drag, startPoint x: 154, startPoint y: 85, endPoint x: 270, endPoint y: 89, distance: 116.2
click at [272, 89] on div "@ brookemonk_ United States denver@grail-talent.com 41.7M Followers View Full S…" at bounding box center [385, 101] width 745 height 76
copy div "brookemonk_"
copy div "[PERSON_NAME].[PERSON_NAME]"
drag, startPoint x: 260, startPoint y: 251, endPoint x: 160, endPoint y: 251, distance: 100.2
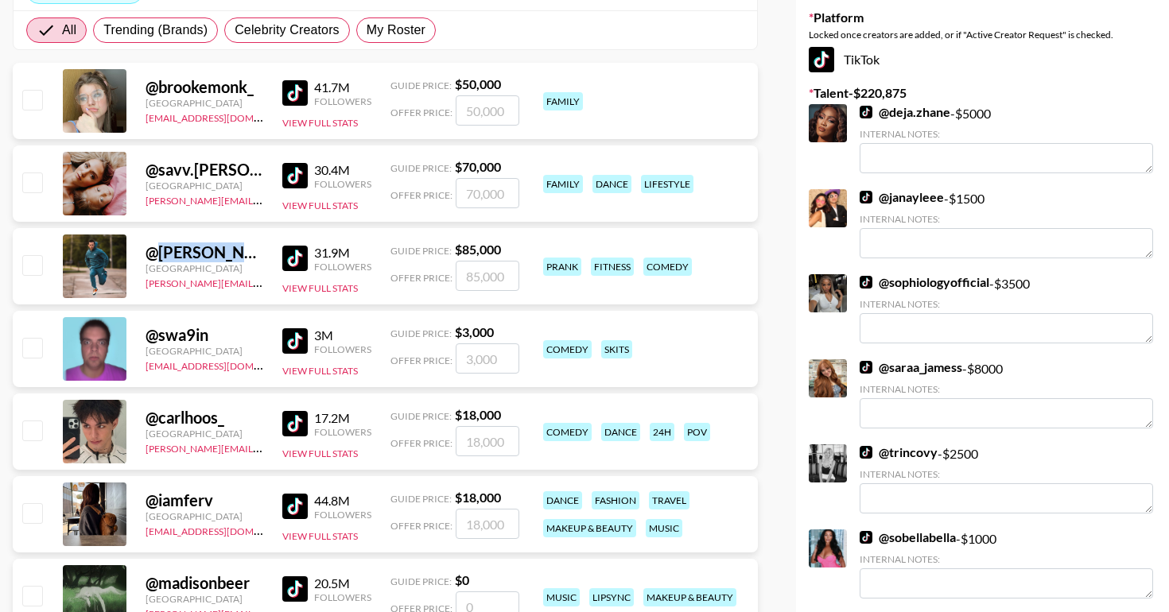
click at [160, 251] on div "@ daniel.labelle" at bounding box center [205, 253] width 118 height 20
copy div "@ savv.labrant"
copy div "savv.labrant"
drag, startPoint x: 244, startPoint y: 166, endPoint x: 156, endPoint y: 166, distance: 88.3
click at [156, 166] on div "@ savv.labrant" at bounding box center [205, 170] width 118 height 20
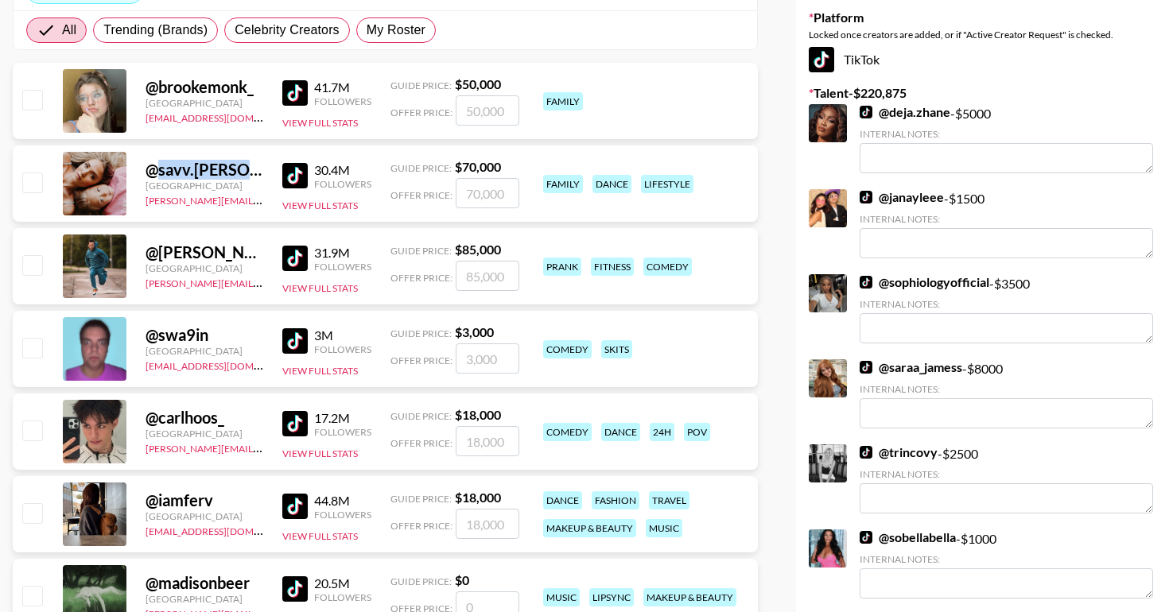
scroll to position [0, 0]
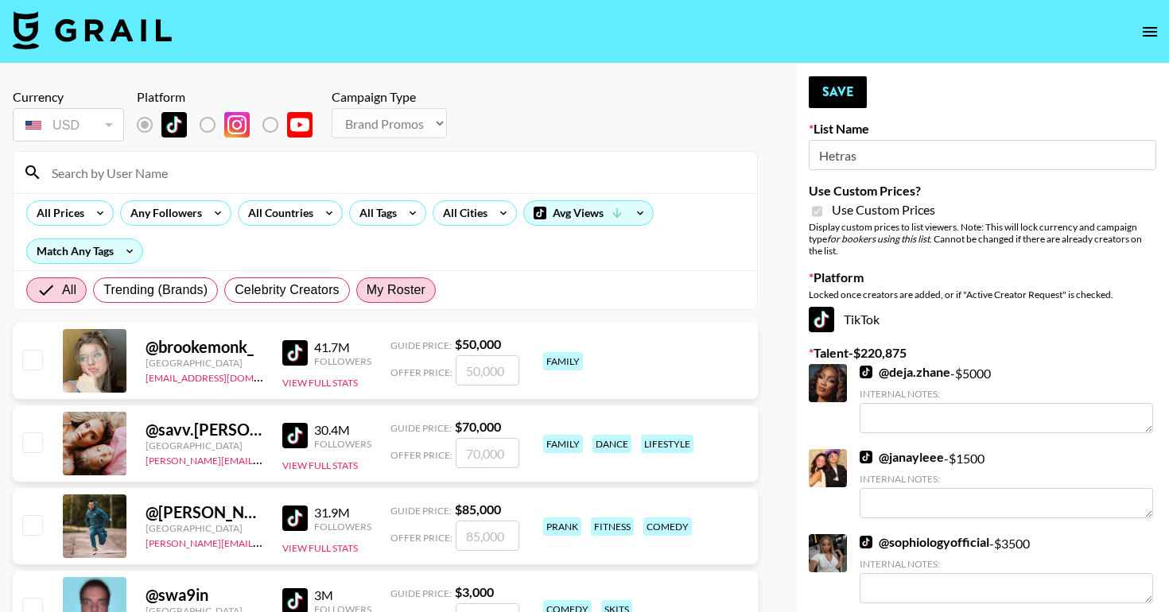
click at [388, 279] on label "My Roster" at bounding box center [396, 290] width 80 height 25
click at [367, 290] on input "My Roster" at bounding box center [367, 290] width 0 height 0
radio input "true"
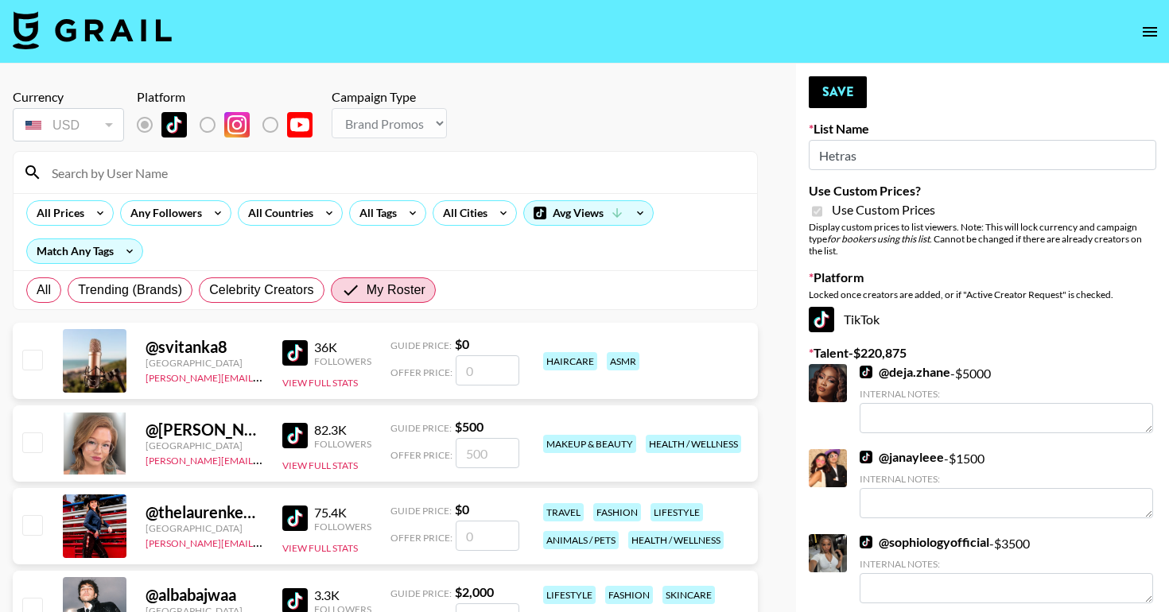
click at [37, 442] on input "checkbox" at bounding box center [31, 442] width 19 height 19
checkbox input "true"
click at [504, 451] on input "500" at bounding box center [488, 453] width 64 height 30
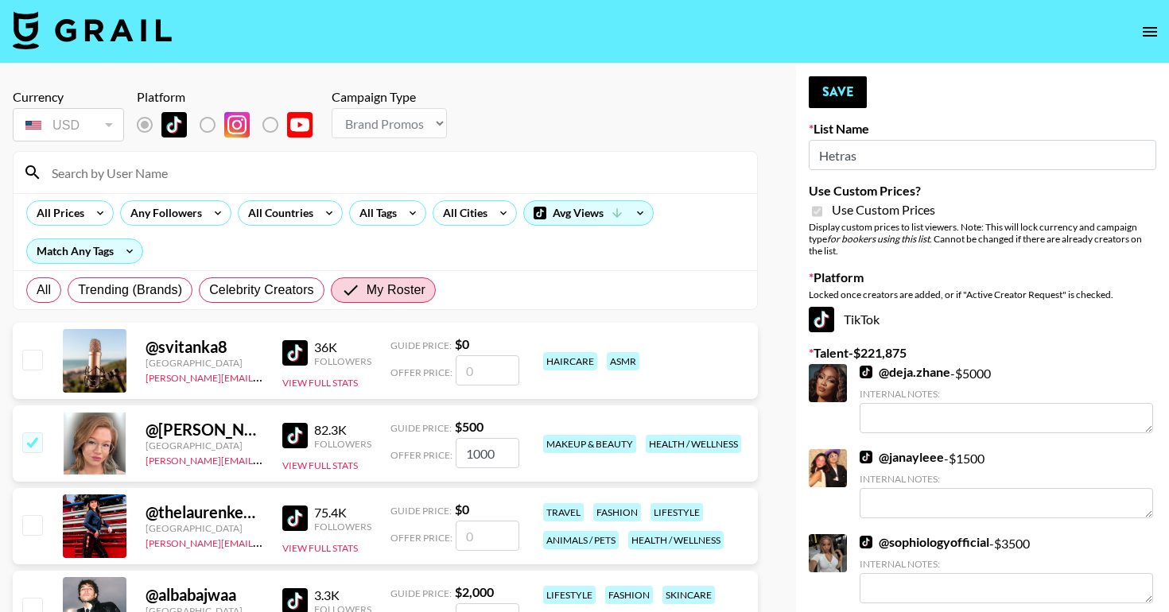
type input "1000"
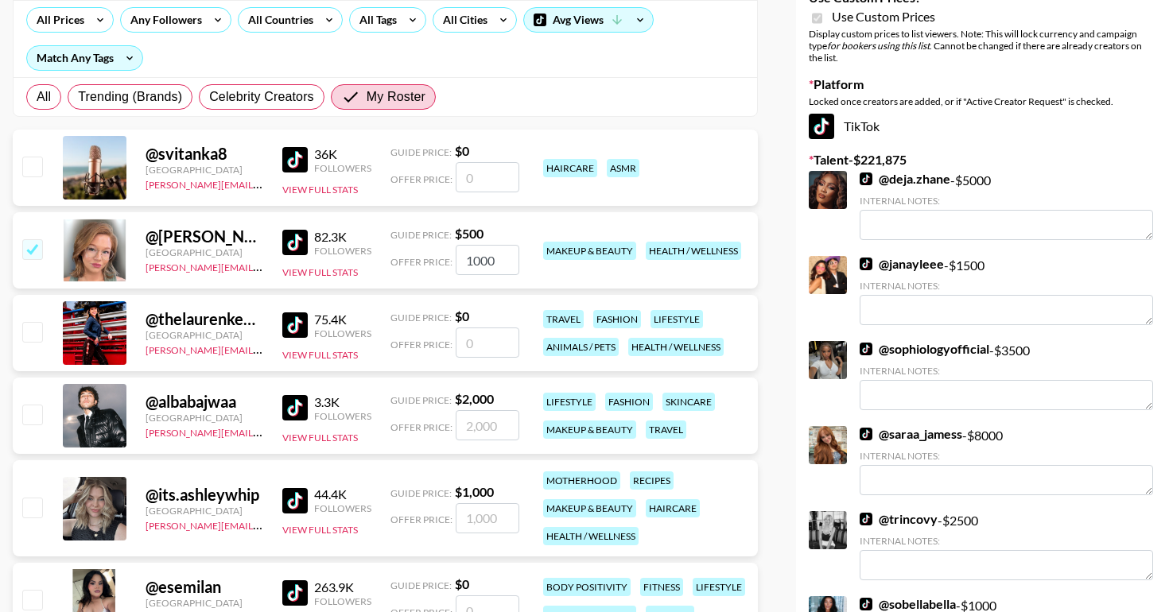
scroll to position [195, 0]
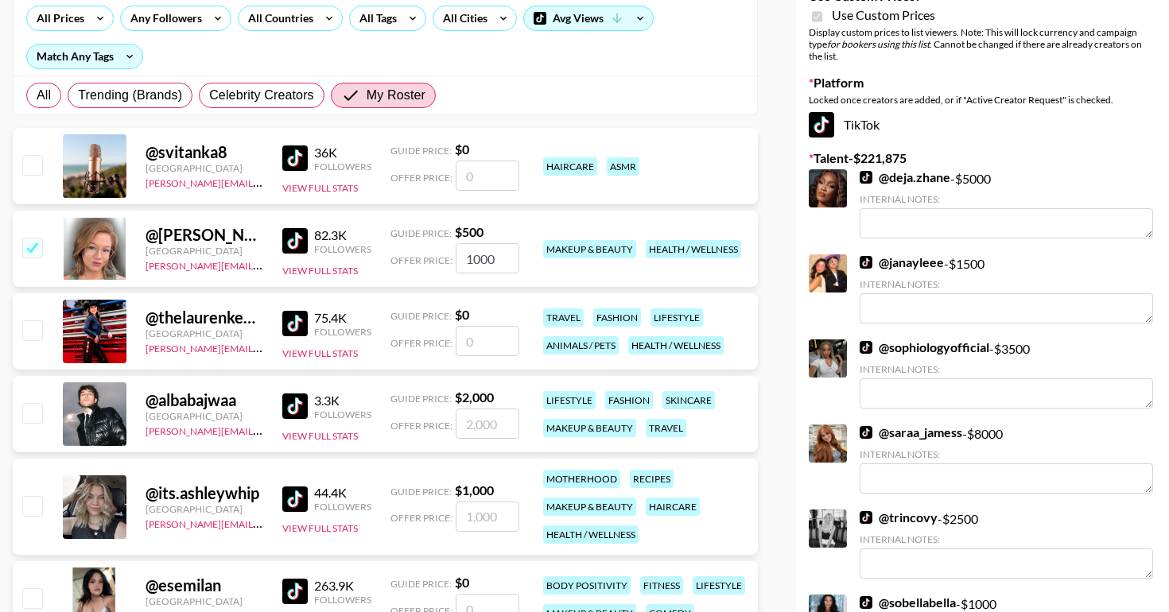
click at [41, 326] on input "checkbox" at bounding box center [31, 330] width 19 height 19
click at [467, 347] on input "number" at bounding box center [488, 341] width 64 height 30
checkbox input "true"
type input "1000"
click at [473, 526] on input "number" at bounding box center [488, 517] width 64 height 30
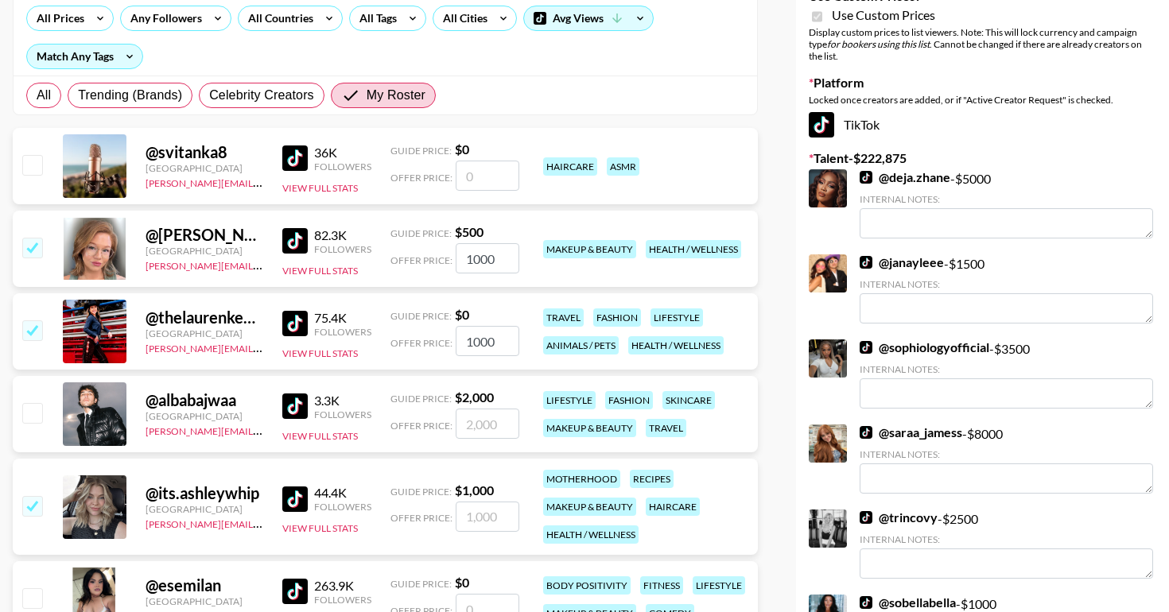
checkbox input "true"
type input "1000"
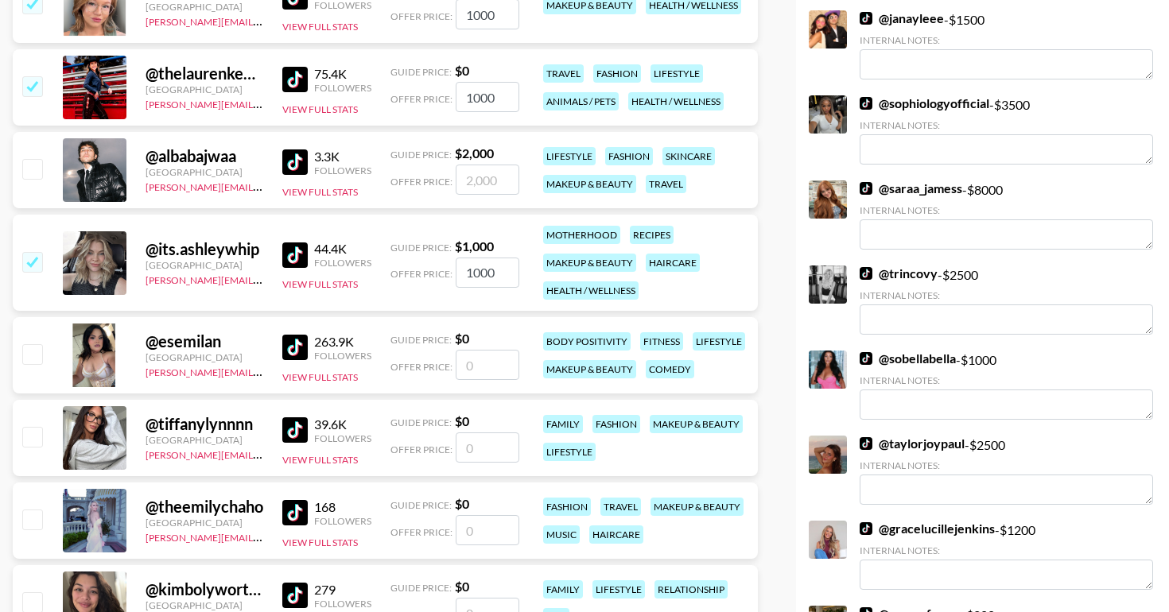
scroll to position [455, 0]
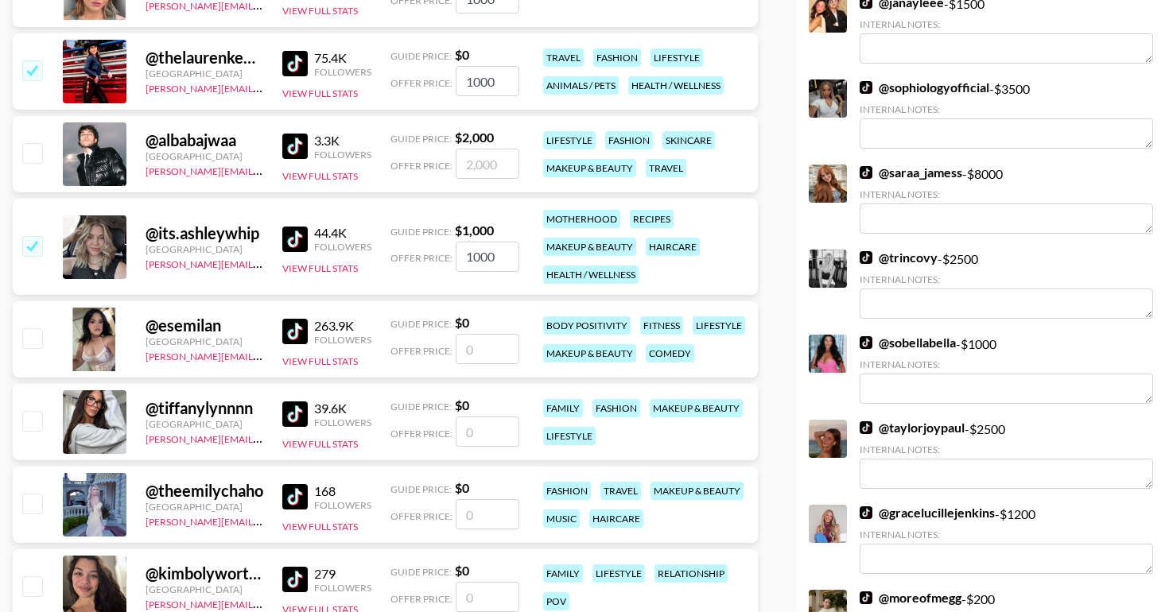
click at [492, 347] on input "number" at bounding box center [488, 349] width 64 height 30
checkbox input "true"
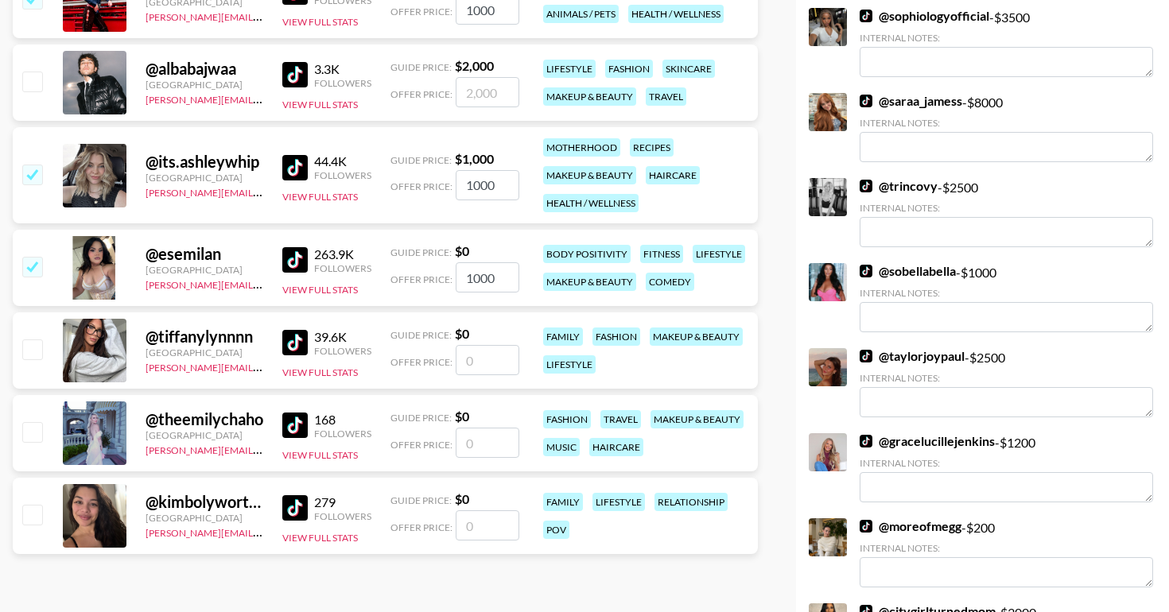
scroll to position [679, 0]
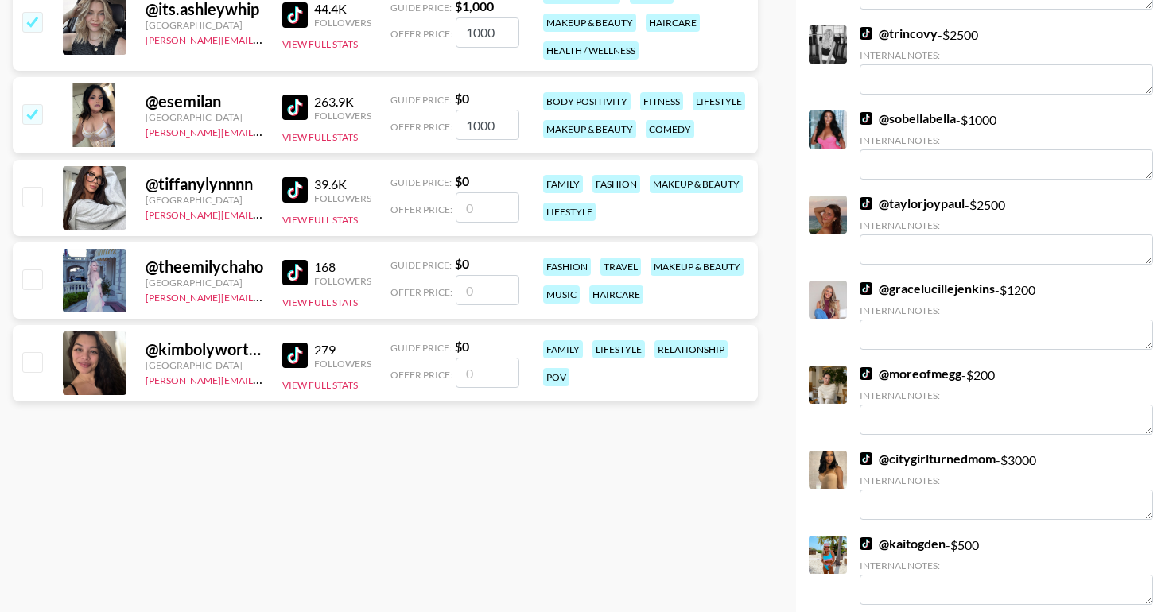
type input "1000"
click at [509, 362] on input "number" at bounding box center [488, 373] width 64 height 30
checkbox input "true"
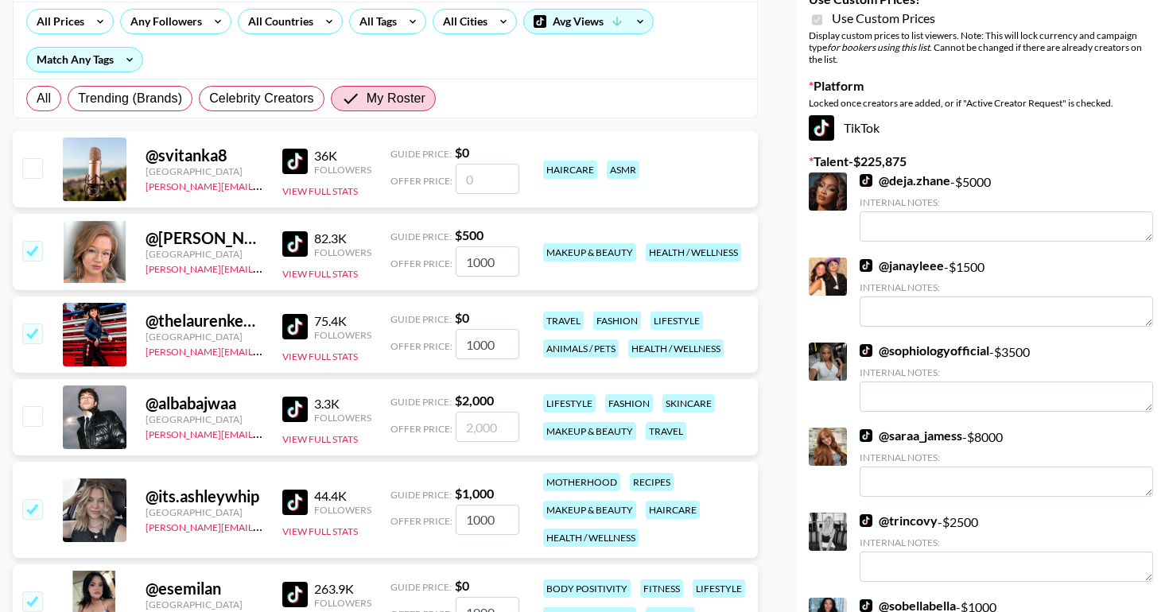
scroll to position [0, 0]
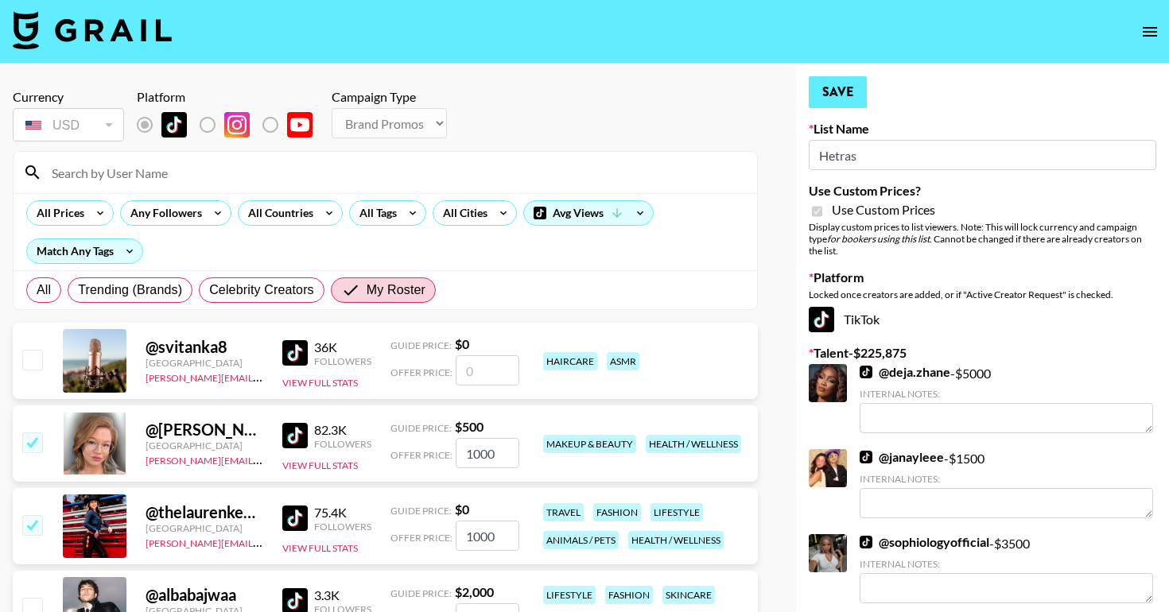
type input "1000"
click at [837, 91] on button "Save" at bounding box center [838, 92] width 58 height 32
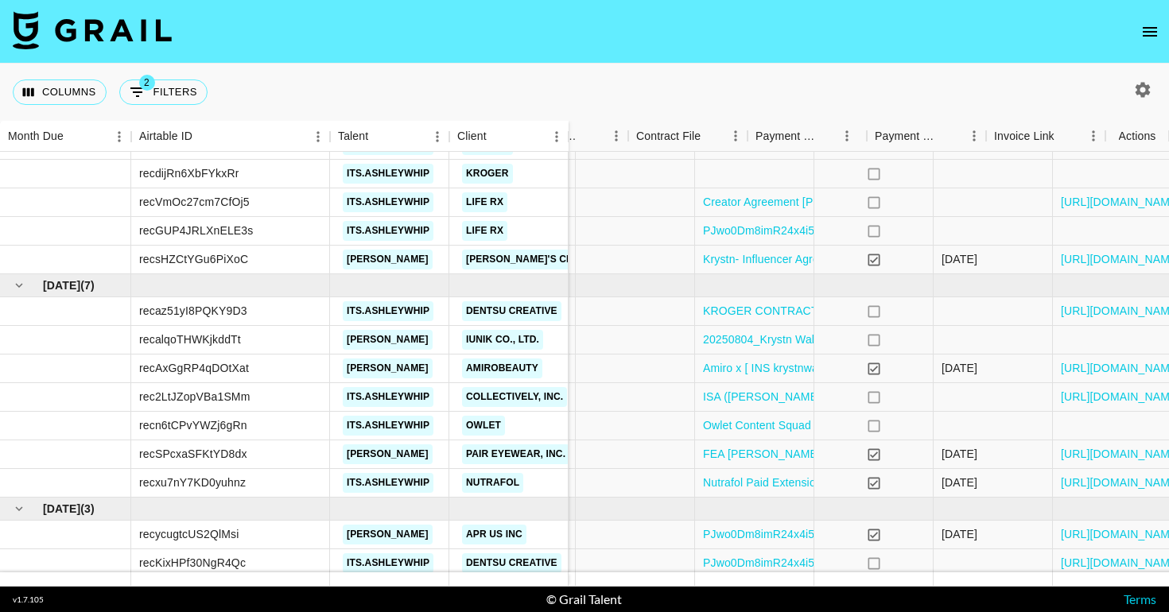
scroll to position [130, 1670]
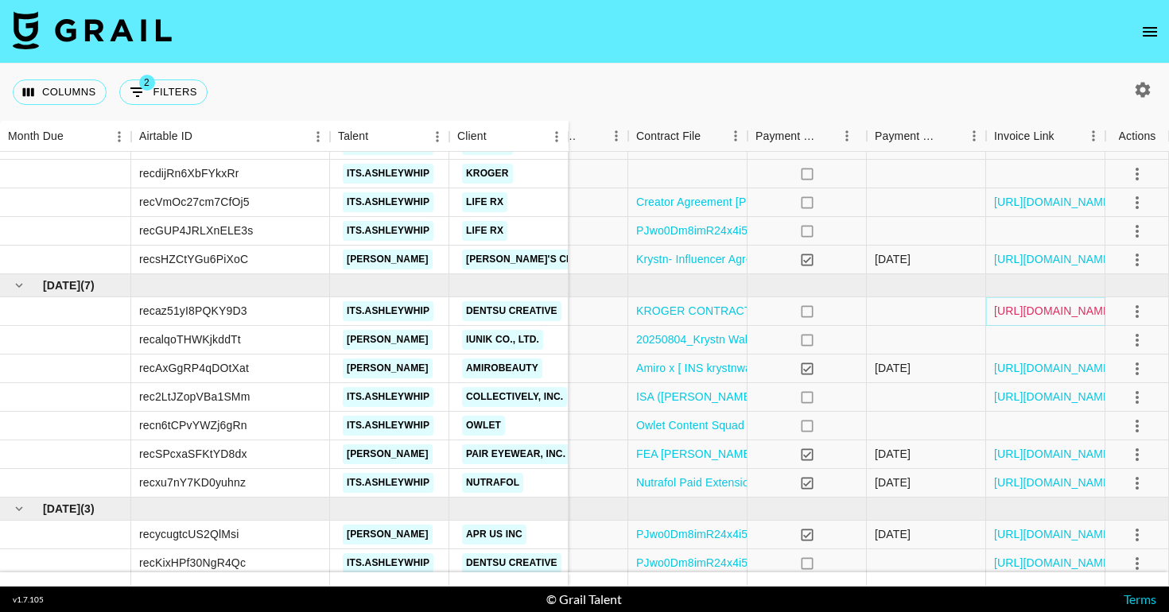
click at [1026, 311] on link "[URL][DOMAIN_NAME]" at bounding box center [1054, 311] width 120 height 16
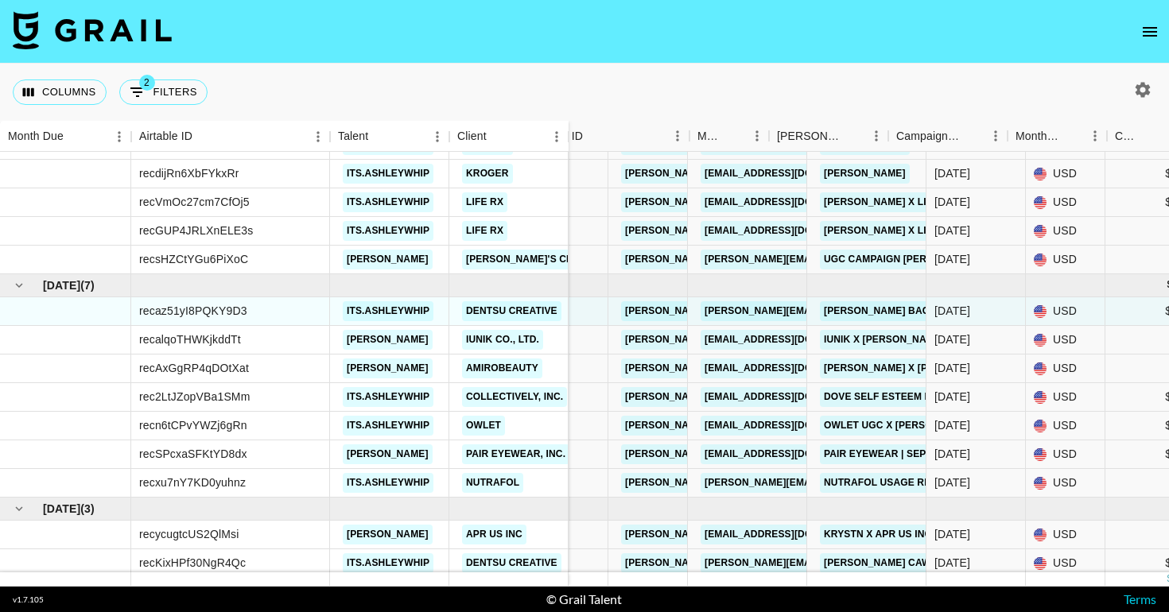
scroll to position [130, 0]
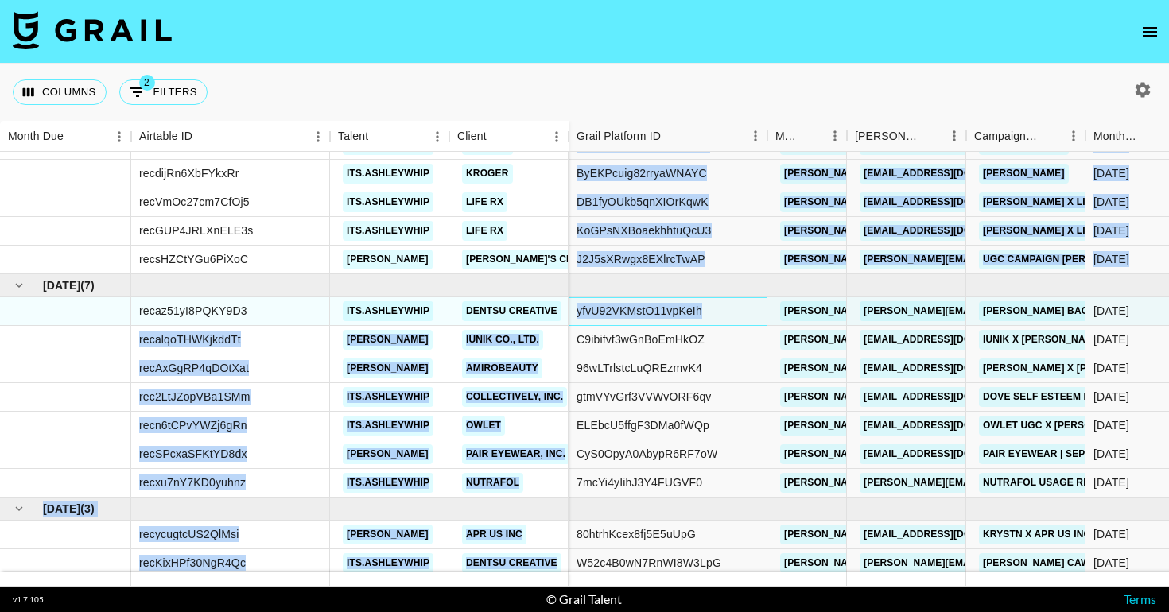
drag, startPoint x: 709, startPoint y: 310, endPoint x: 569, endPoint y: 309, distance: 140.0
copy div "recalqoTHWKjkddTt [PERSON_NAME] IUNIK Co., Ltd. recAxGgRP4qDOtXat [PERSON_NAME]…"
click at [573, 309] on div "yfvU92VKMstO11vpKeIh" at bounding box center [668, 311] width 199 height 29
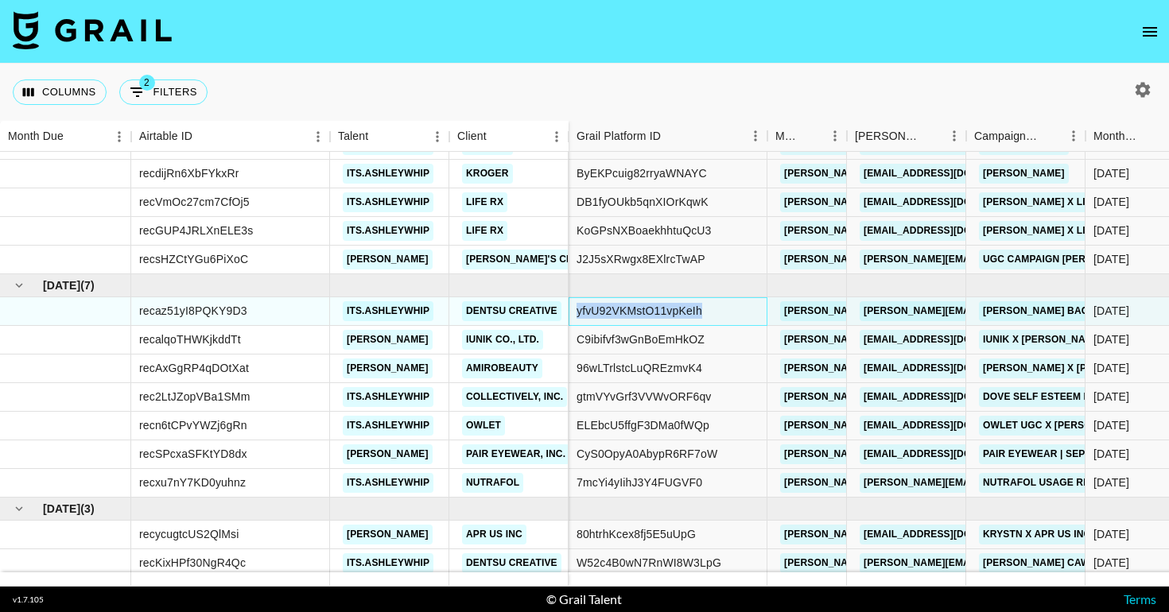
copy div "yfvU92VKMstO11vpKeIh"
drag, startPoint x: 713, startPoint y: 307, endPoint x: 571, endPoint y: 307, distance: 142.4
click at [570, 307] on div "yfvU92VKMstO11vpKeIh" at bounding box center [668, 311] width 199 height 29
